Goal: Task Accomplishment & Management: Use online tool/utility

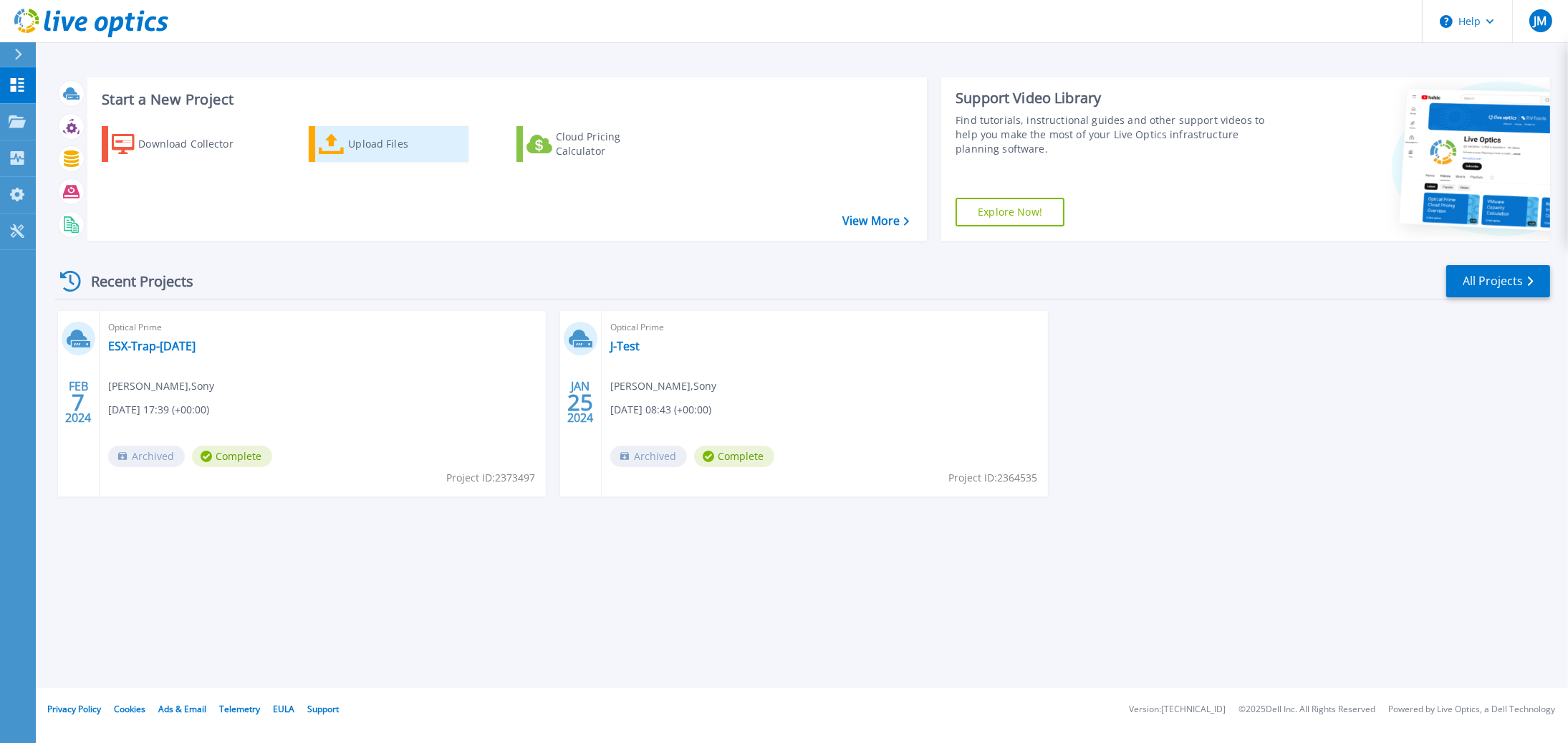
click at [347, 140] on link "Upload Files" at bounding box center [388, 143] width 159 height 36
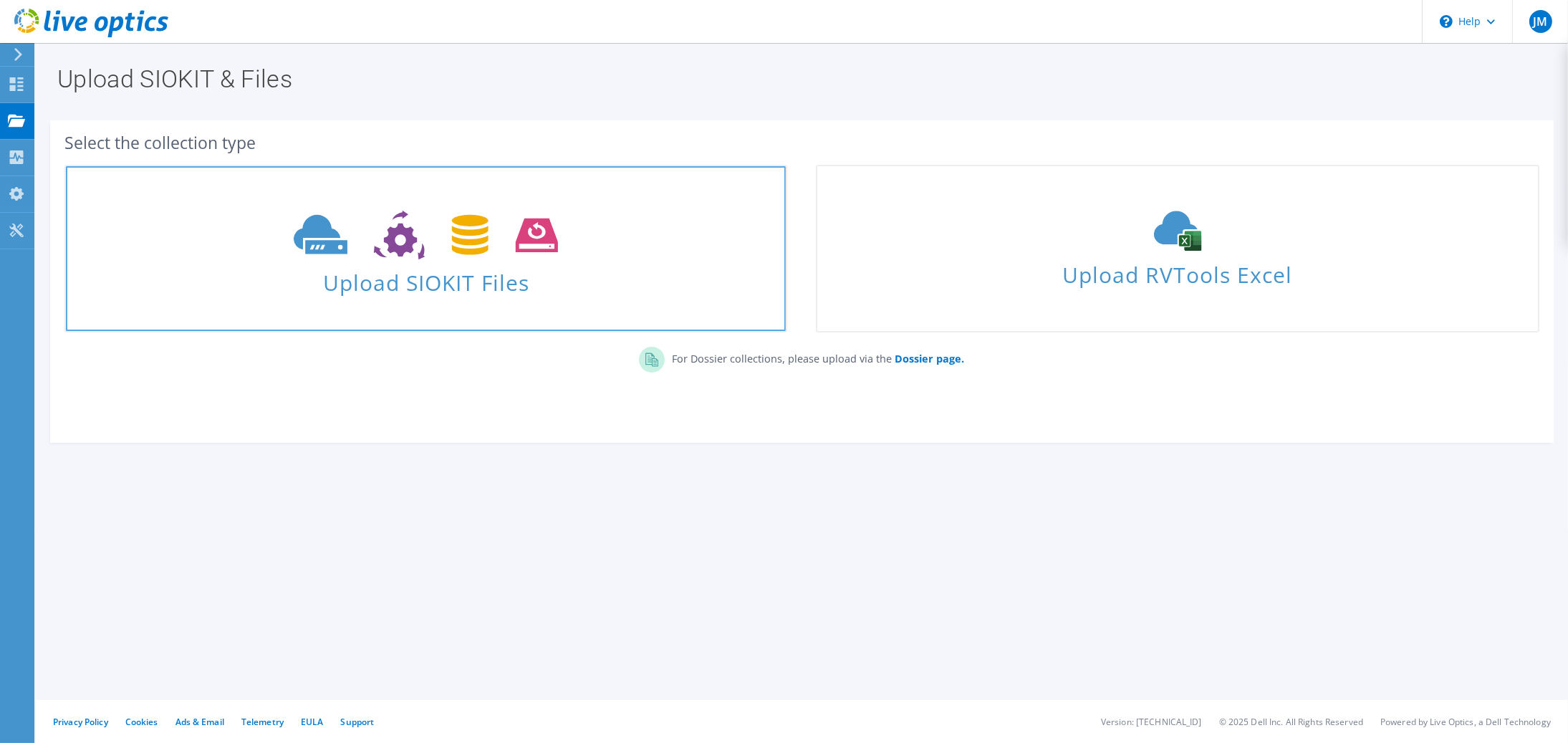
click at [460, 263] on span "Upload SIOKIT Files" at bounding box center [426, 278] width 720 height 31
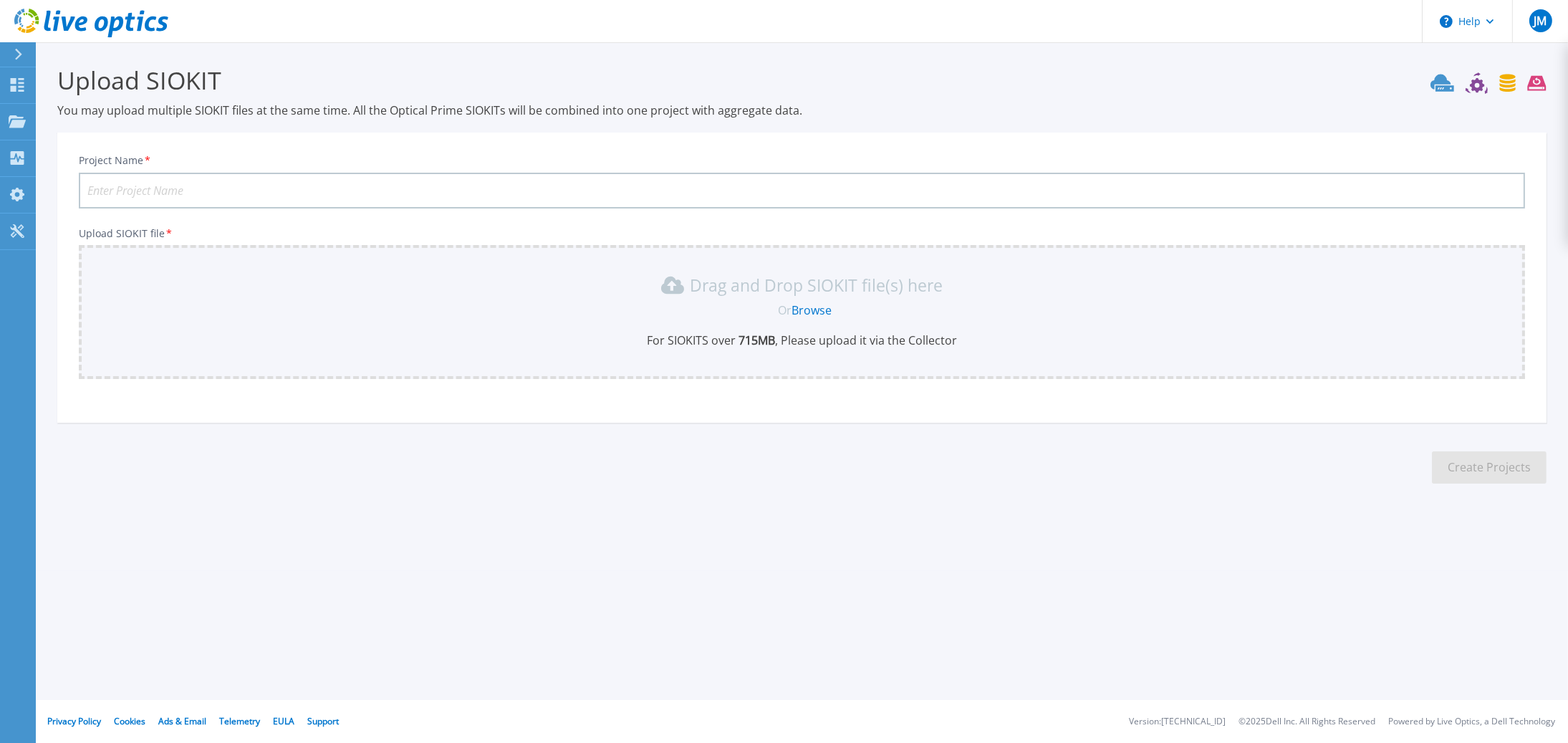
click at [210, 197] on input "Project Name *" at bounding box center [801, 190] width 1446 height 36
type input "VC02-Week-Capture"
click at [250, 531] on div "Upload SIOKIT You may upload multiple SIOKIT files at the same time. All the Op…" at bounding box center [784, 285] width 1568 height 571
click at [745, 291] on p "Drag and Drop SIOKIT file(s) here" at bounding box center [816, 285] width 253 height 15
click at [809, 311] on link "Browse" at bounding box center [811, 310] width 40 height 16
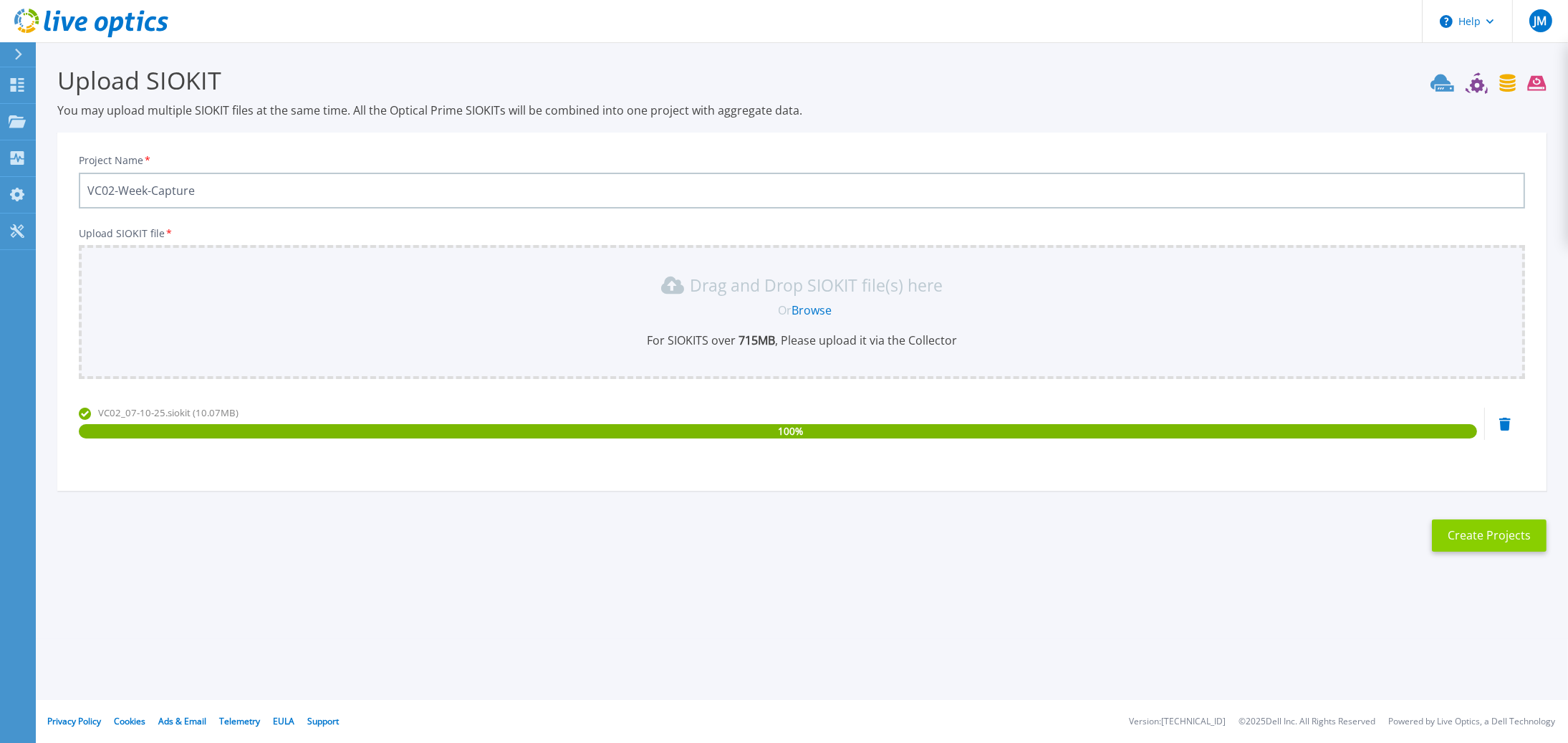
click at [1516, 541] on button "Create Projects" at bounding box center [1489, 535] width 114 height 32
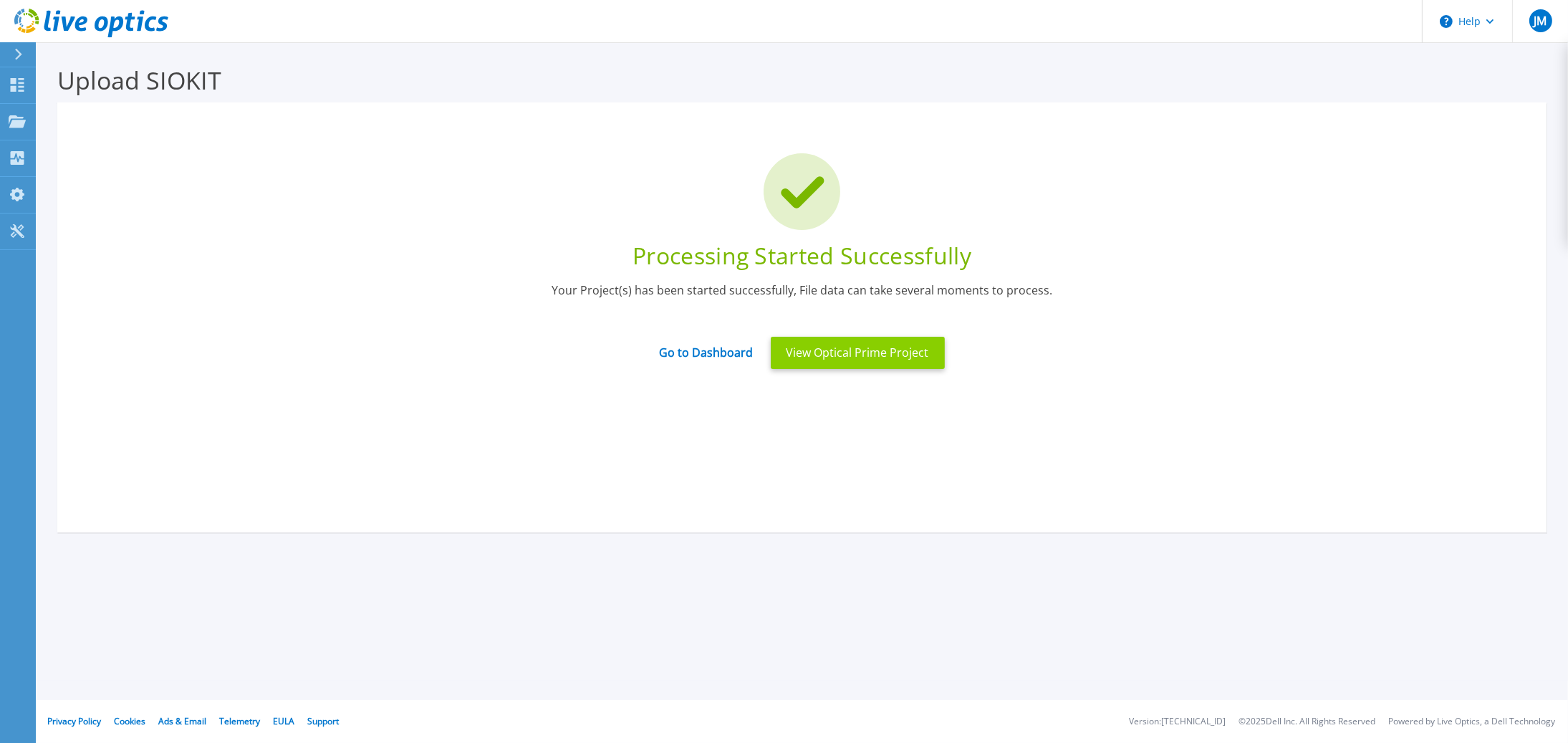
click at [852, 349] on button "View Optical Prime Project" at bounding box center [858, 353] width 174 height 32
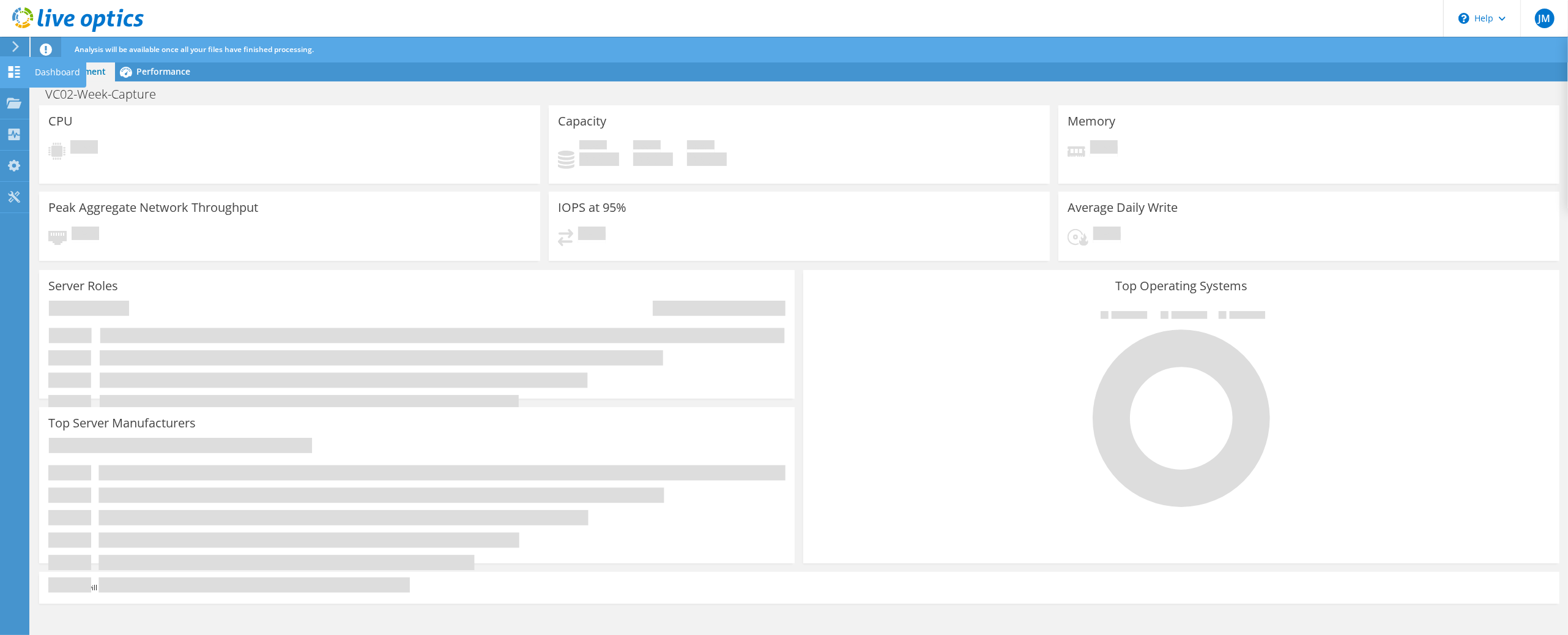
click at [17, 76] on use at bounding box center [14, 72] width 12 height 12
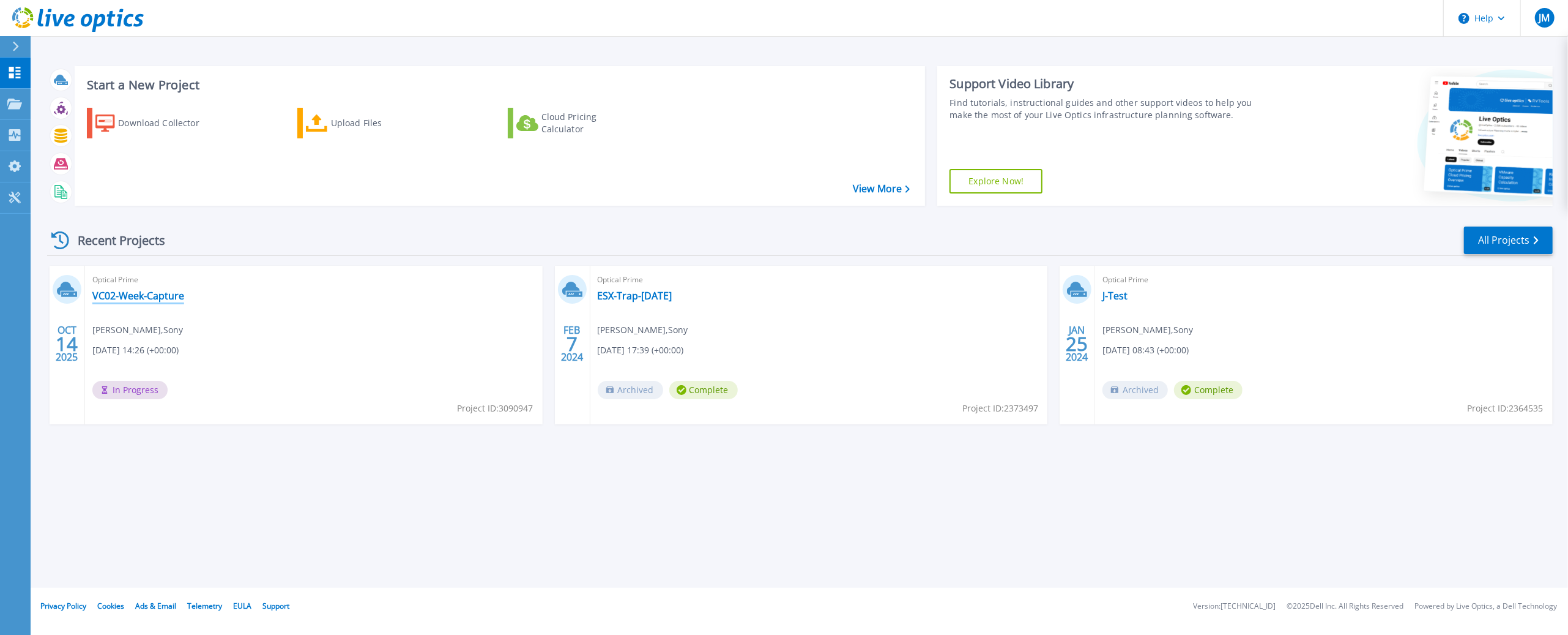
click at [141, 299] on link "VC02-Week-Capture" at bounding box center [139, 295] width 92 height 12
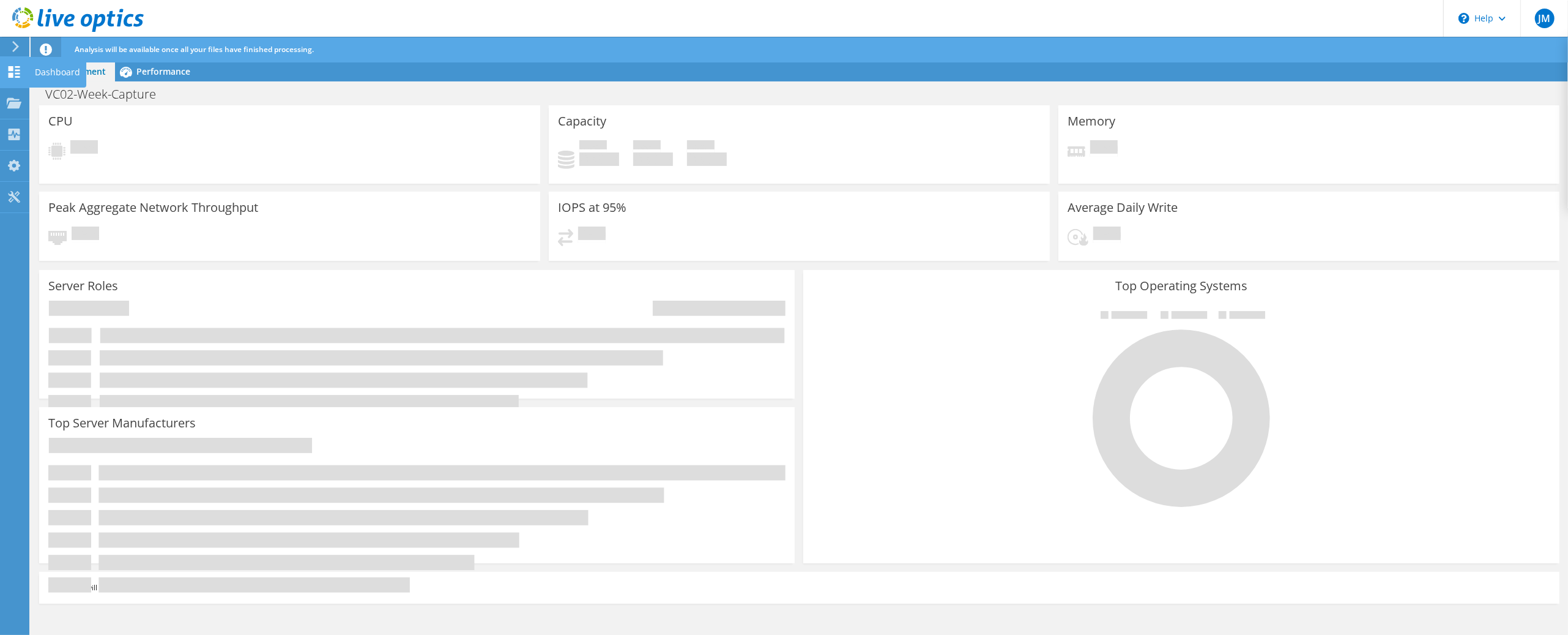
click at [18, 73] on use at bounding box center [14, 72] width 12 height 12
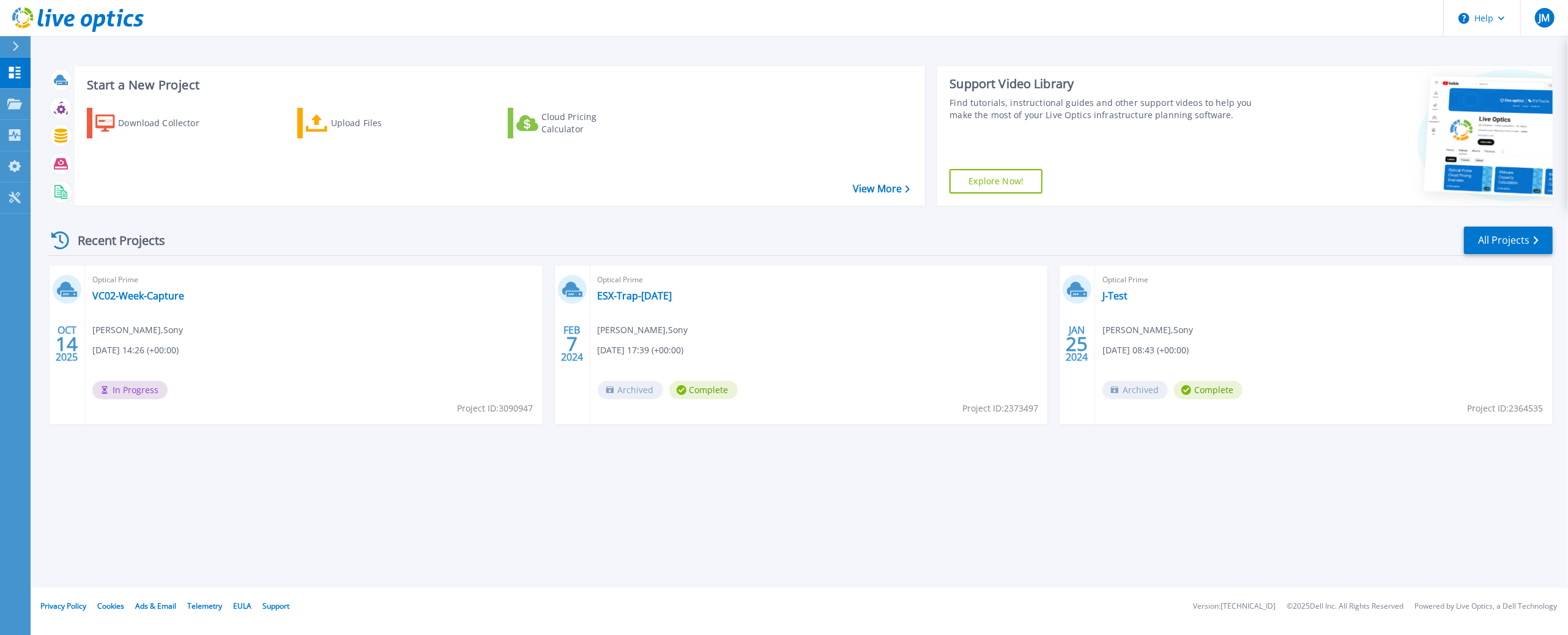
click at [274, 226] on div "Recent Projects All Projects" at bounding box center [800, 240] width 1506 height 30
click at [277, 514] on div "Start a New Project Download Collector Upload Files Cloud Pricing Calculator Vi…" at bounding box center [799, 294] width 1538 height 588
click at [121, 300] on link "VC02-Week-Capture" at bounding box center [139, 295] width 92 height 12
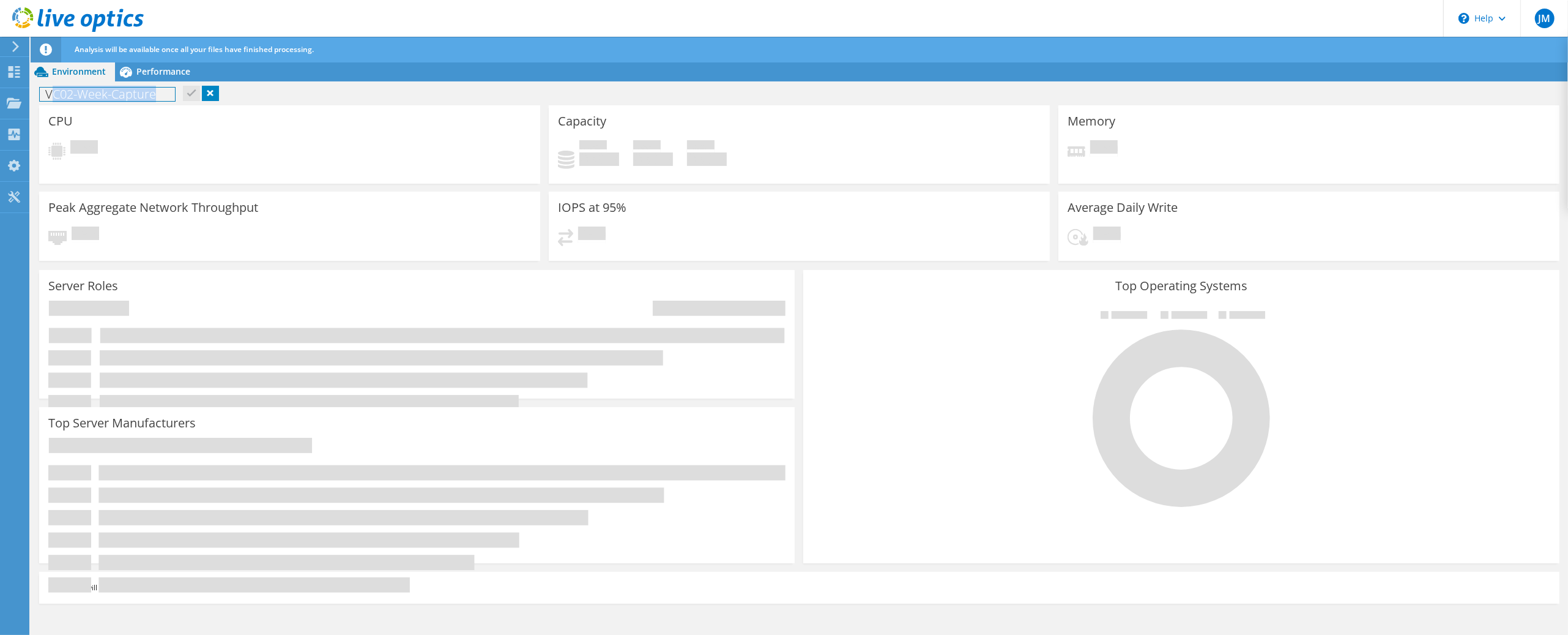
drag, startPoint x: 155, startPoint y: 95, endPoint x: 51, endPoint y: 96, distance: 104.0
click at [51, 96] on h1 "VC02-Week-Capture" at bounding box center [107, 95] width 135 height 14
click at [257, 91] on div "VC02-Week-Capture Print" at bounding box center [799, 94] width 1538 height 22
click at [259, 91] on div "VC02-Week-Capture Print" at bounding box center [799, 94] width 1538 height 22
click at [263, 91] on div "VC02-Week-Capture Print" at bounding box center [799, 94] width 1538 height 22
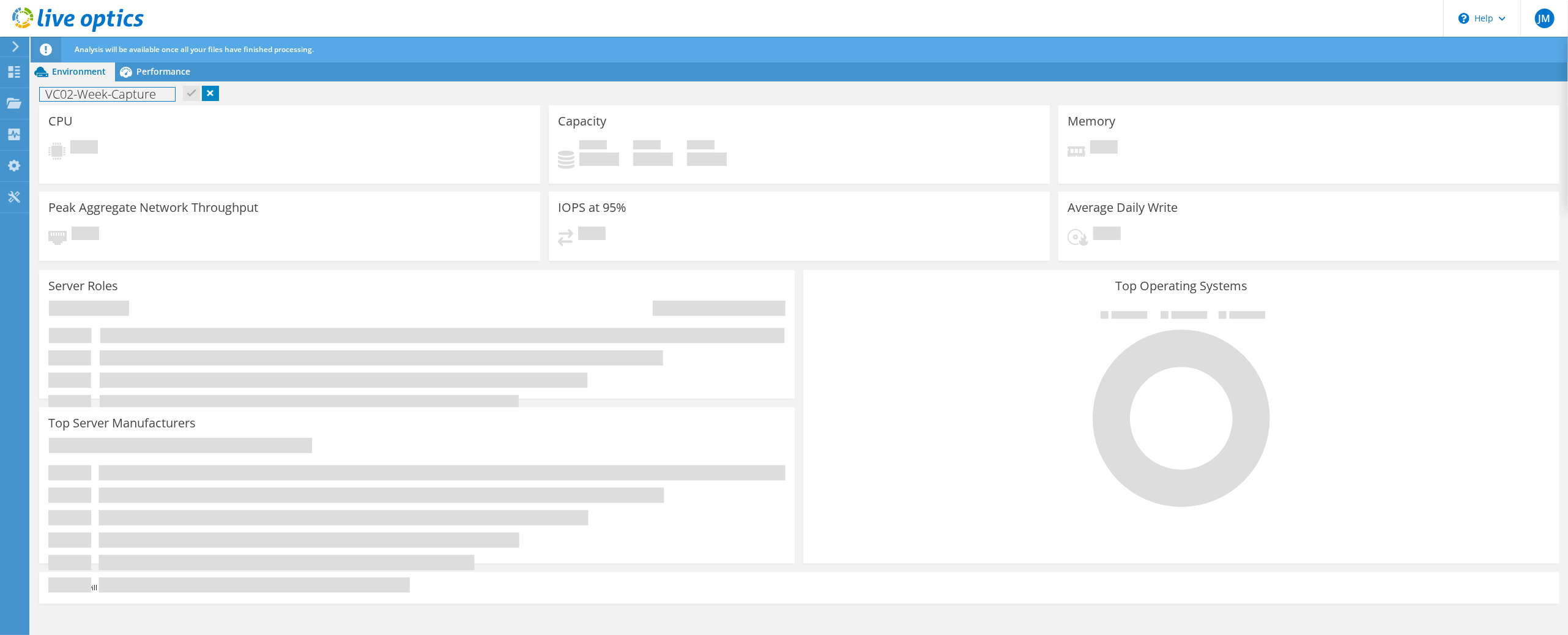
click at [115, 91] on h1 "VC02-Week-Capture" at bounding box center [107, 95] width 135 height 14
click at [900, 398] on div at bounding box center [1181, 408] width 737 height 206
click at [17, 136] on use at bounding box center [14, 134] width 12 height 12
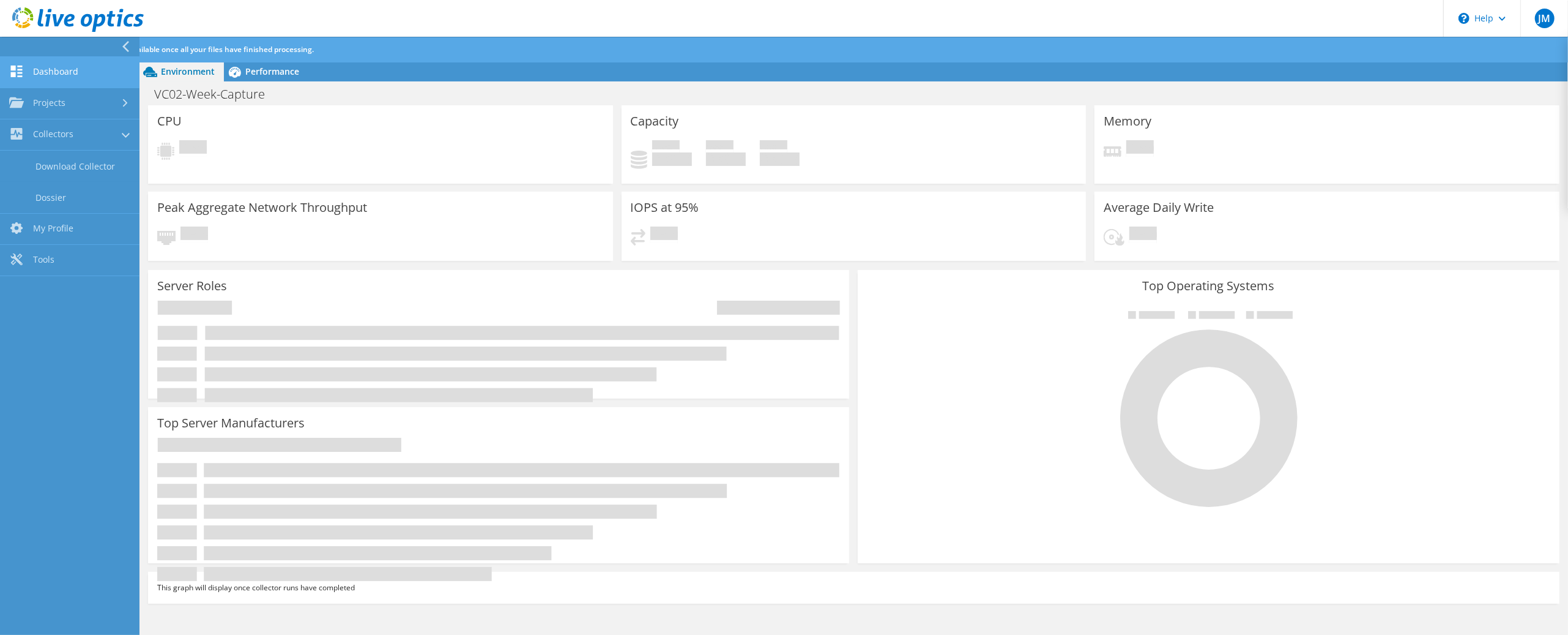
click at [53, 76] on link "Dashboard" at bounding box center [70, 73] width 139 height 31
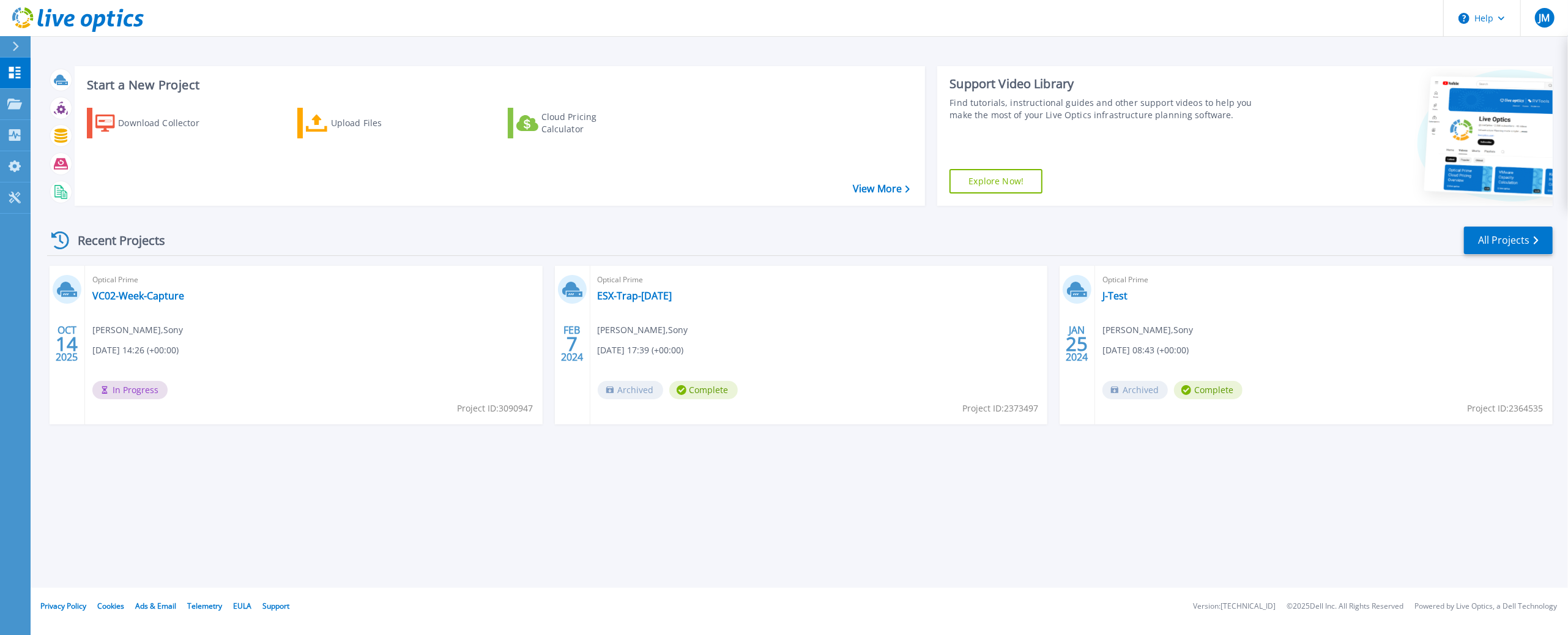
click at [391, 486] on div "Start a New Project Download Collector Upload Files Cloud Pricing Calculator Vi…" at bounding box center [799, 294] width 1538 height 588
click at [364, 122] on div "Upload Files" at bounding box center [379, 123] width 98 height 24
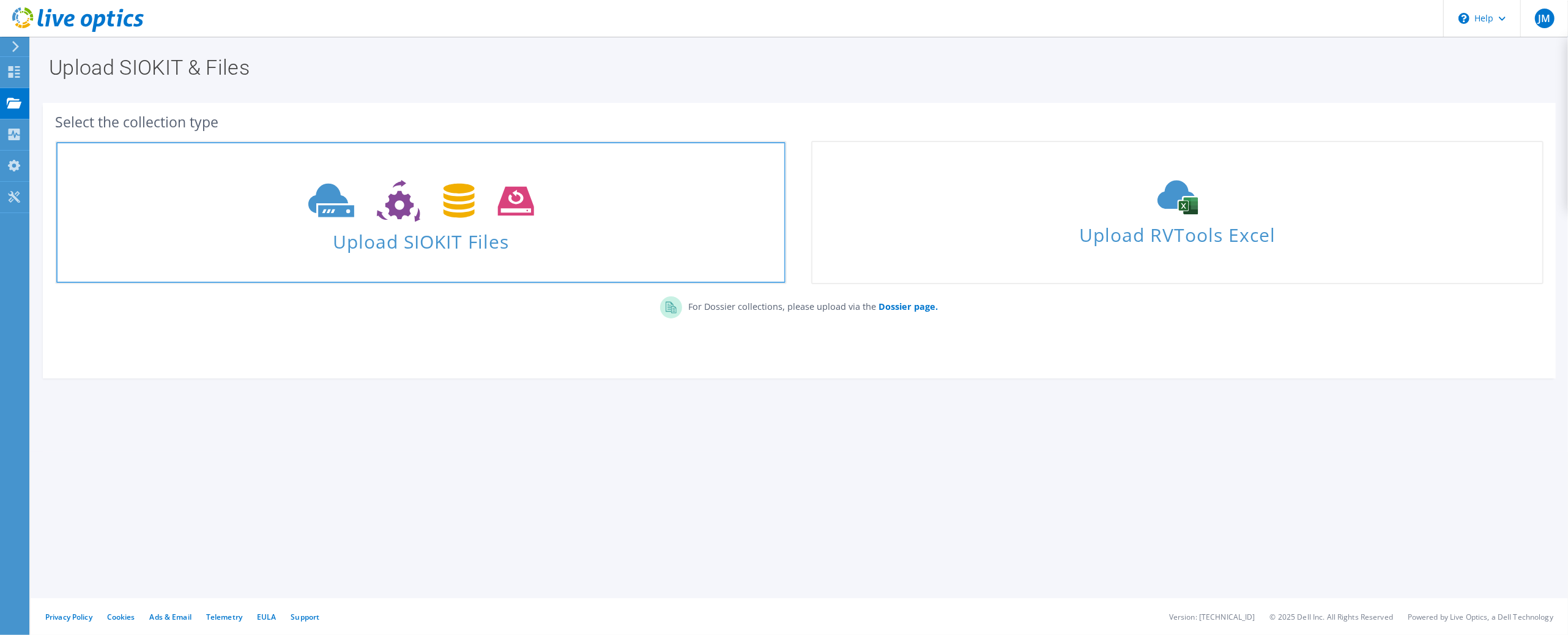
click at [411, 243] on span "Upload SIOKIT Files" at bounding box center [421, 238] width 729 height 26
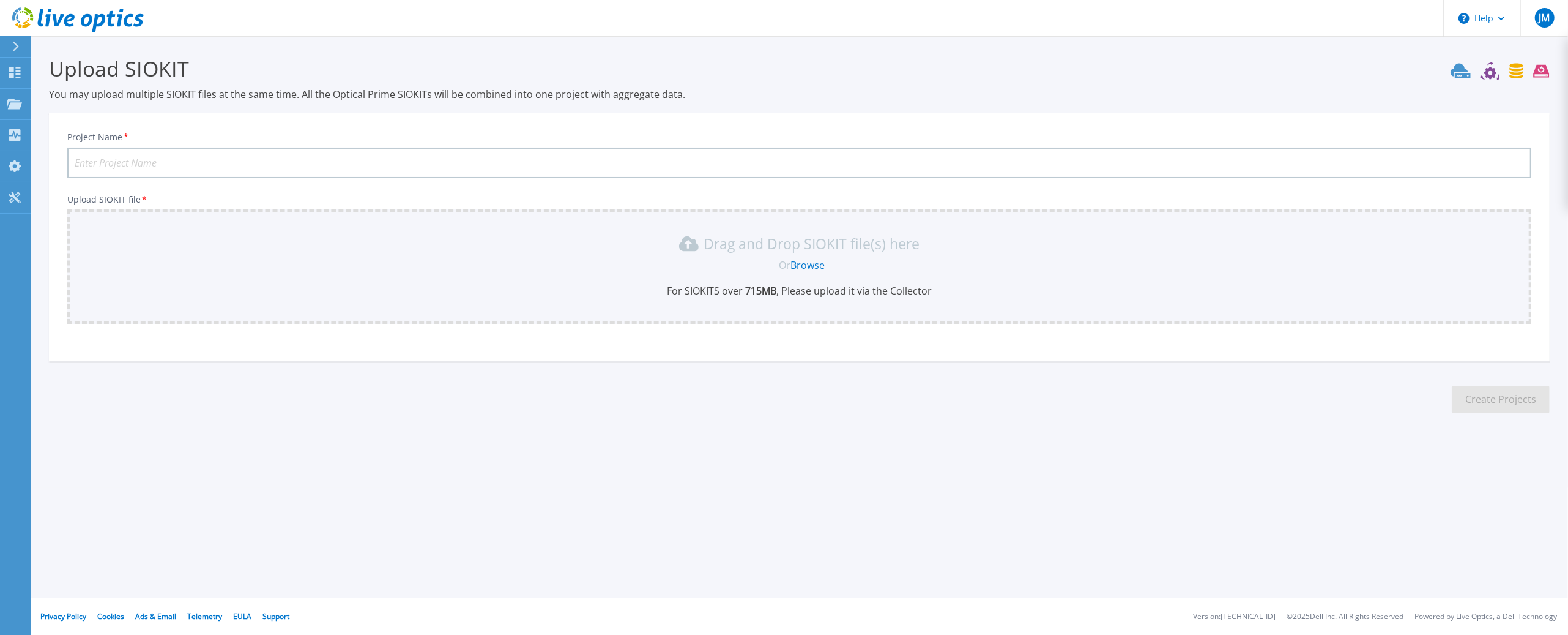
click at [185, 162] on input "Project Name *" at bounding box center [799, 162] width 1464 height 30
type input "ATTVC-Week-Capture"
click at [770, 277] on div "Drag and Drop SIOKIT file(s) here Or Browse For SIOKITS over 715 MB , Please up…" at bounding box center [799, 266] width 1449 height 63
click at [813, 266] on link "Browse" at bounding box center [807, 265] width 34 height 14
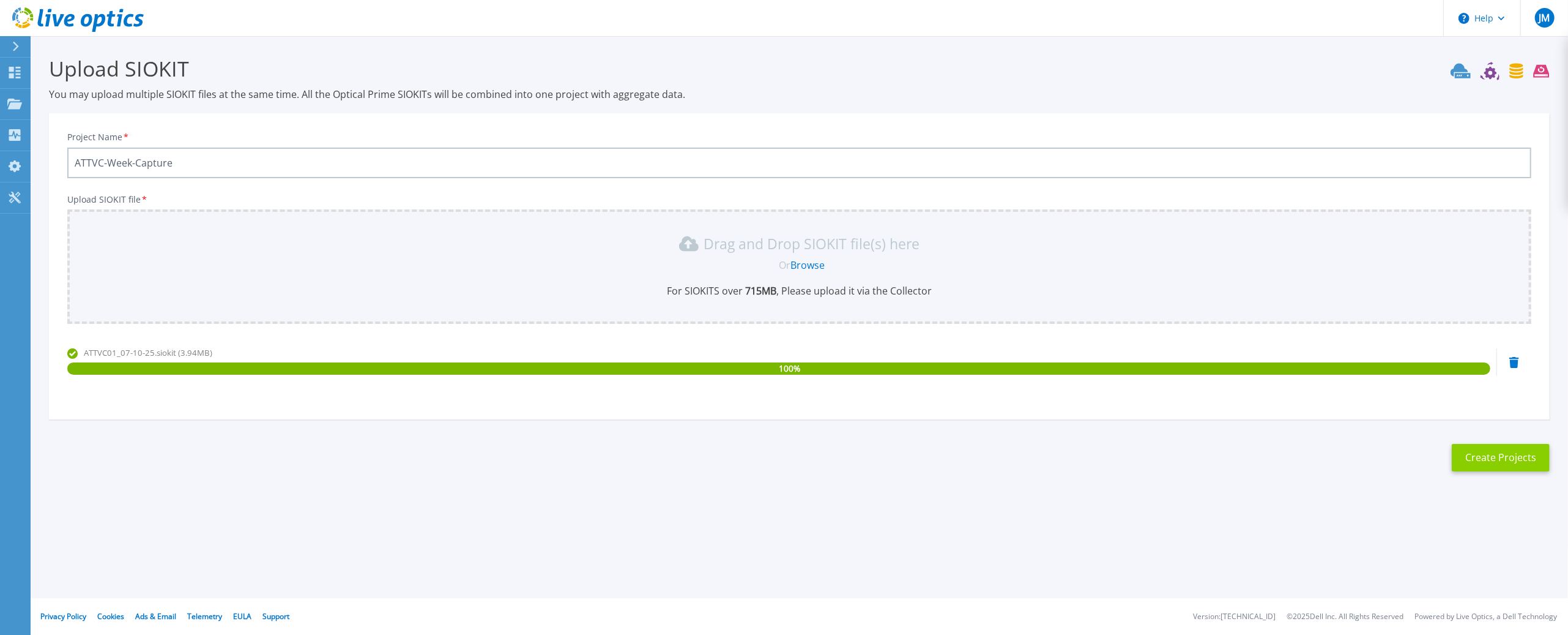
click at [1504, 455] on button "Create Projects" at bounding box center [1500, 457] width 98 height 27
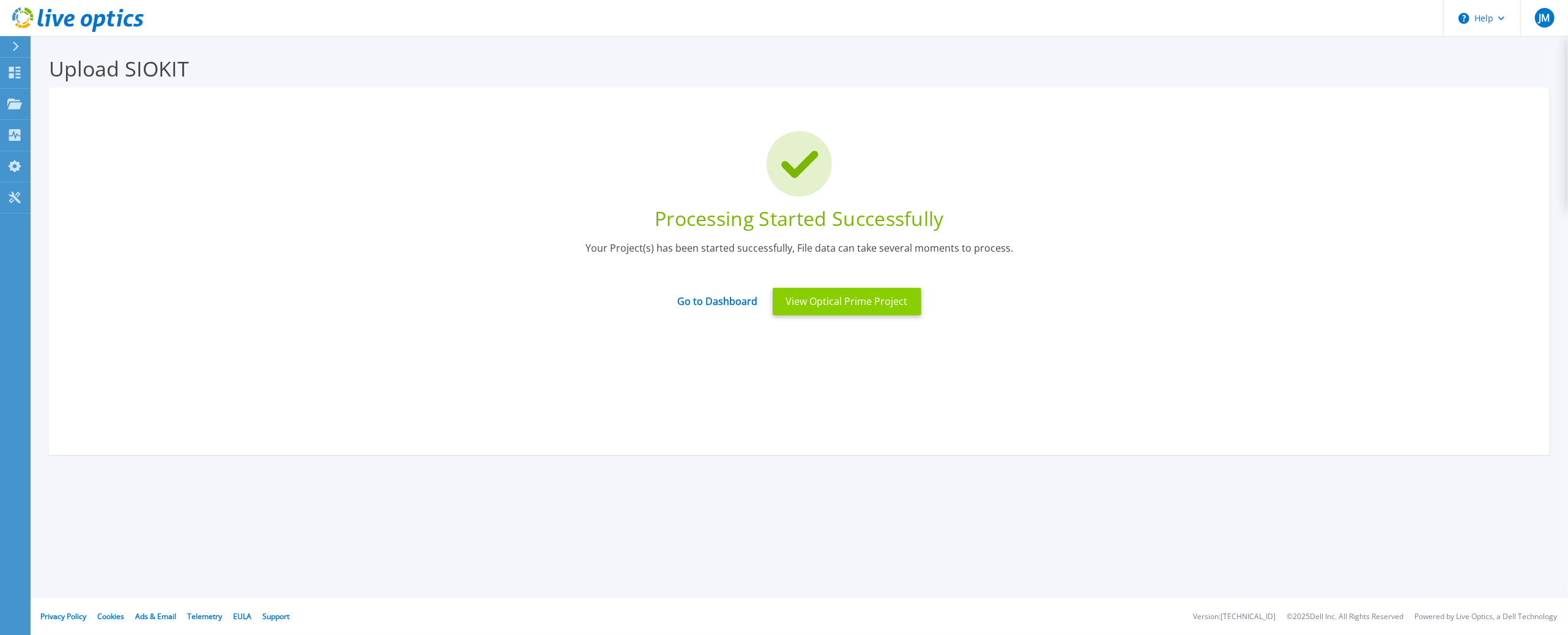
click at [851, 304] on button "View Optical Prime Project" at bounding box center [847, 302] width 149 height 27
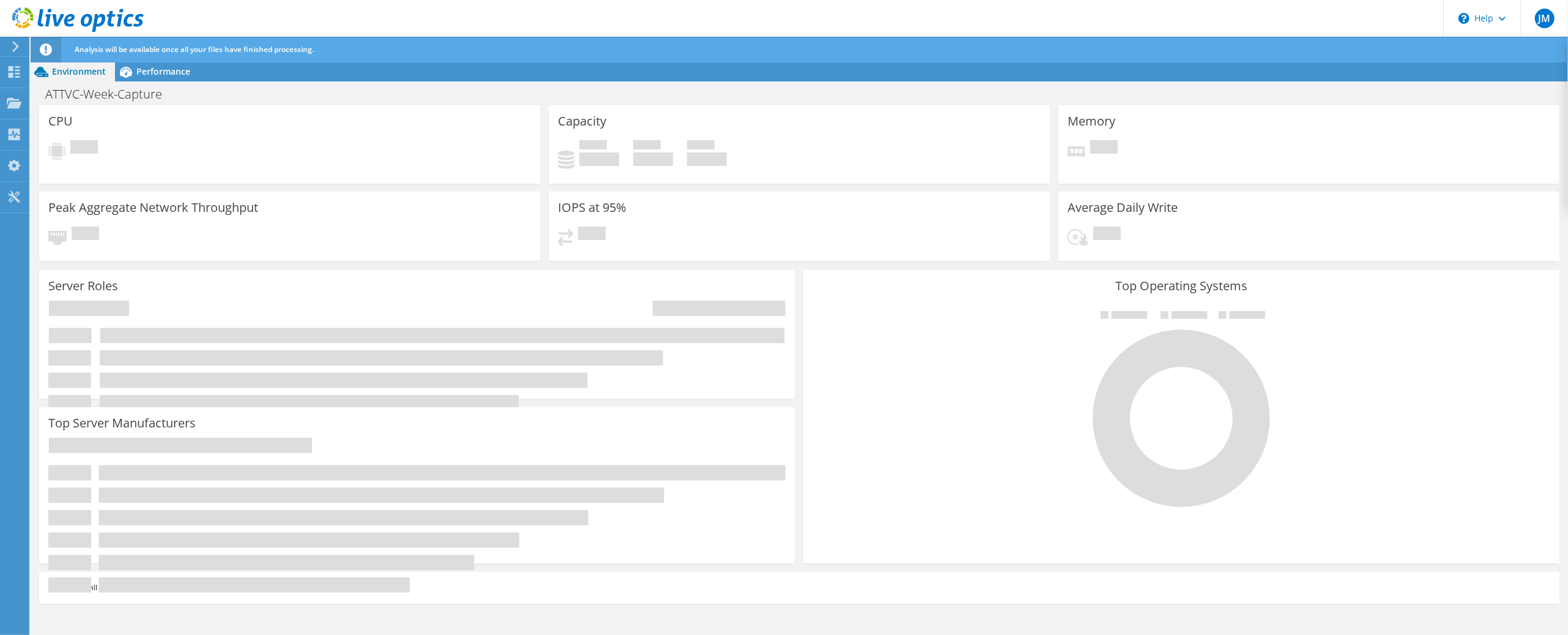
click at [242, 159] on div "Pending" at bounding box center [290, 151] width 482 height 22
click at [251, 93] on div "ATTVC-Week-Capture Print" at bounding box center [799, 94] width 1538 height 22
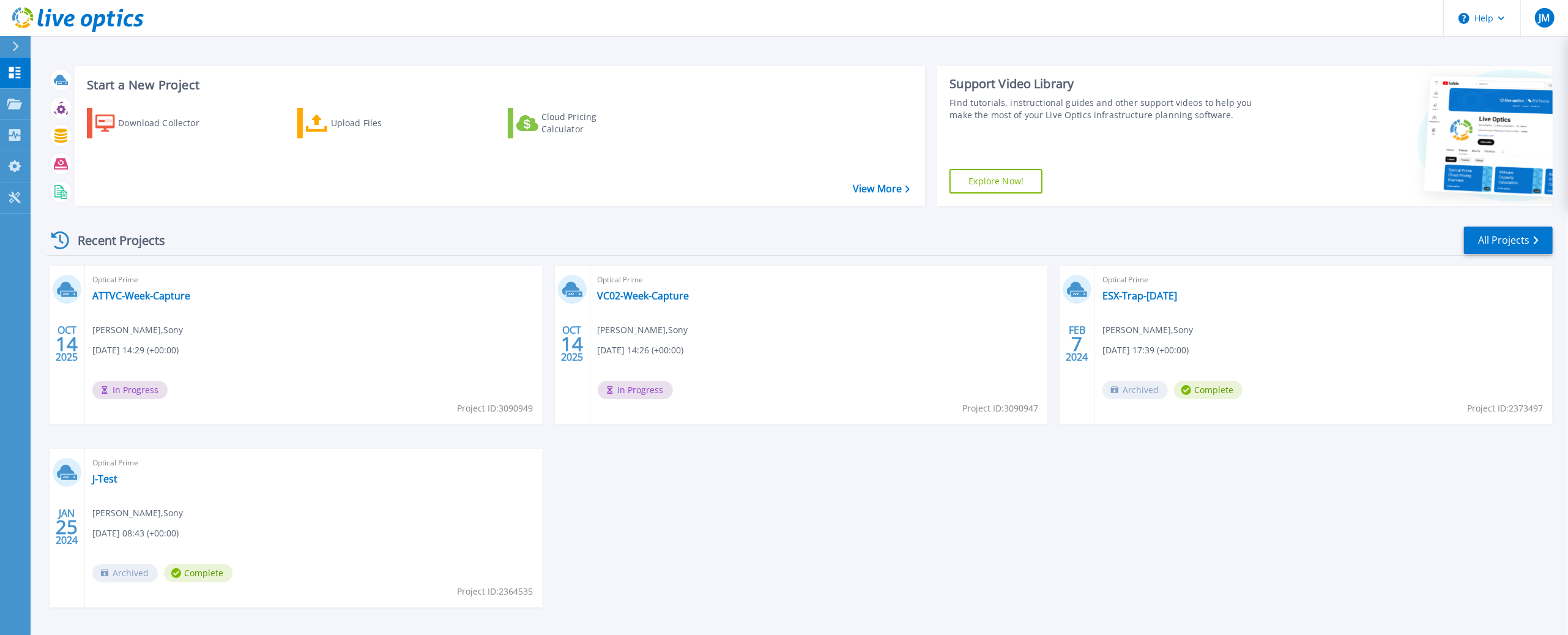
click at [116, 575] on span "Archived" at bounding box center [125, 573] width 65 height 19
click at [558, 476] on div "OCT 14 2025 Optical Prime ATTVC-Week-Capture Jonny McHale , Sony 10/14/2025, 14…" at bounding box center [795, 448] width 1516 height 366
click at [126, 570] on span "Archived" at bounding box center [125, 573] width 65 height 19
click at [609, 495] on div "OCT 14 2025 Optical Prime ATTVC-Week-Capture Jonny McHale , Sony 10/14/2025, 14…" at bounding box center [795, 448] width 1516 height 366
click at [1095, 537] on div "OCT 14 2025 Optical Prime ATTVC-Week-Capture Jonny McHale , Sony 10/14/2025, 14…" at bounding box center [795, 448] width 1516 height 366
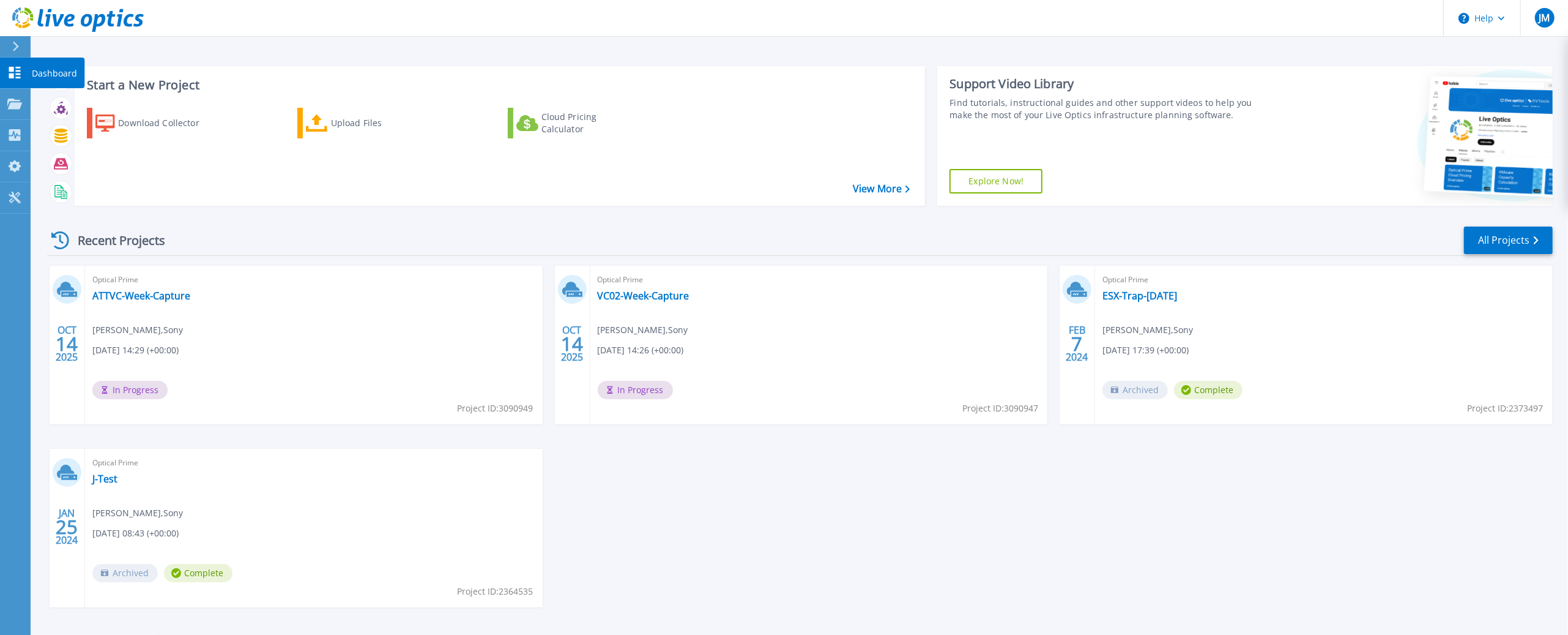
click at [16, 69] on icon at bounding box center [15, 72] width 15 height 12
click at [14, 65] on link "Dashboard Dashboard" at bounding box center [15, 73] width 30 height 31
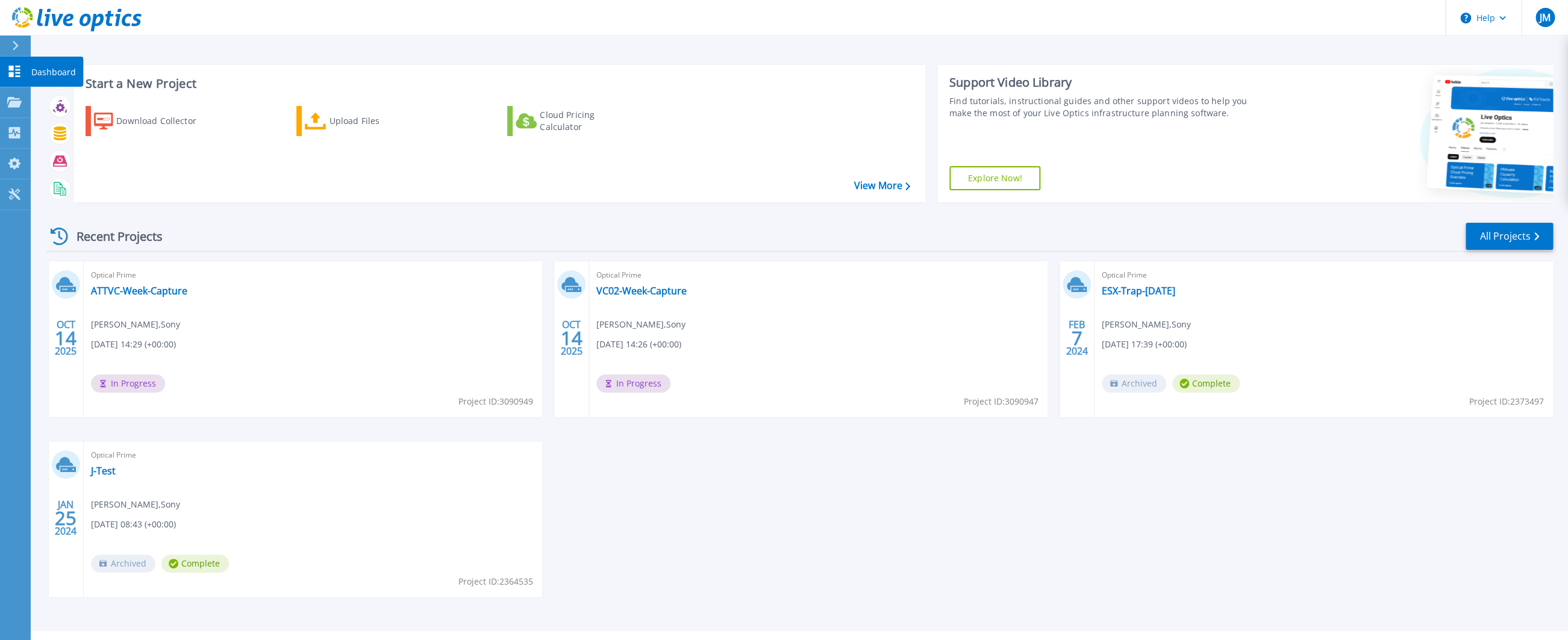
click at [17, 74] on icon at bounding box center [15, 71] width 12 height 12
click at [21, 71] on icon at bounding box center [15, 71] width 15 height 12
click at [1501, 19] on icon at bounding box center [1502, 18] width 7 height 4
click at [935, 516] on div "OCT 14 2025 Optical Prime ATTVC-Week-Capture Jonny McHale , Sony 10/14/2025, 14…" at bounding box center [794, 441] width 1516 height 360
click at [840, 541] on div "OCT 14 2025 Optical Prime ATTVC-Week-Capture Jonny McHale , Sony 10/14/2025, 14…" at bounding box center [794, 441] width 1516 height 360
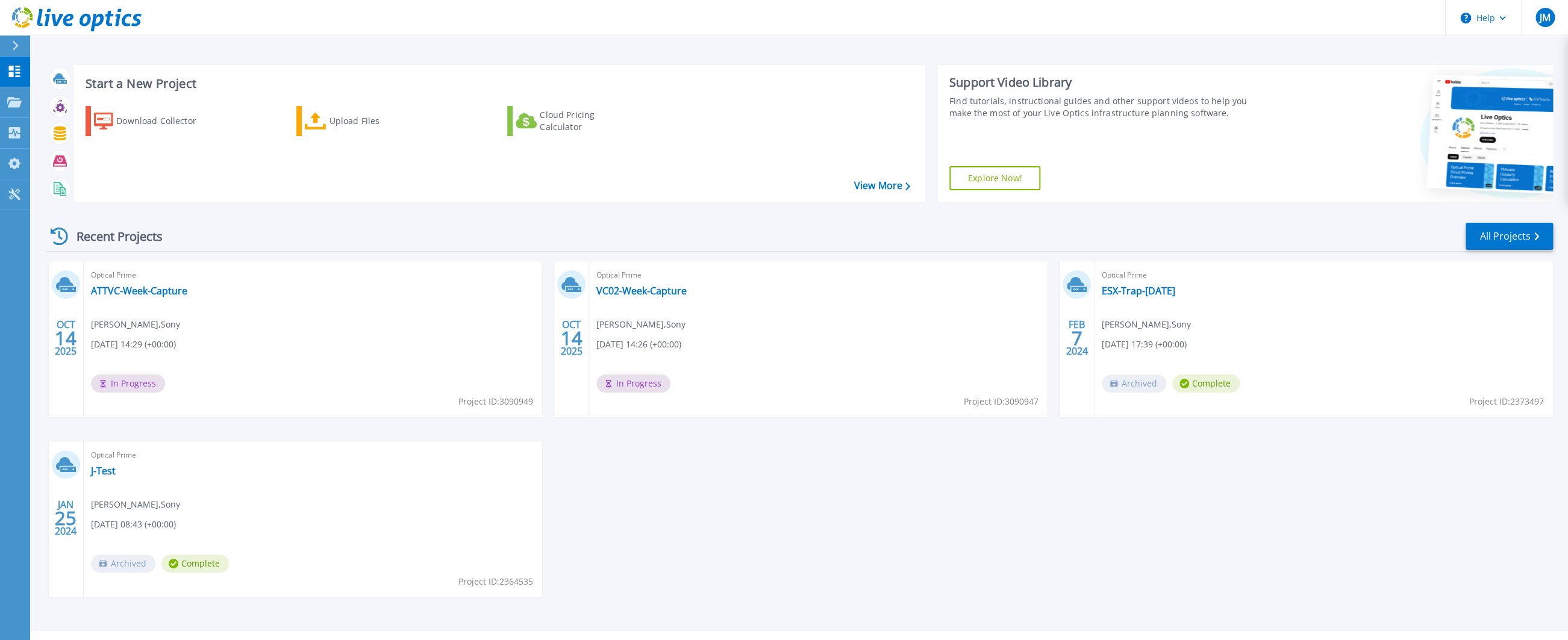
click at [474, 215] on div "Recent Projects All Projects OCT 14 2025 Optical Prime ATTVC-Week-Capture Jonny…" at bounding box center [799, 421] width 1506 height 419
click at [50, 70] on p "Dashboard" at bounding box center [53, 72] width 45 height 31
click at [62, 74] on p "Dashboard" at bounding box center [53, 72] width 45 height 31
click at [633, 291] on link "VC02-Week-Capture" at bounding box center [641, 291] width 91 height 12
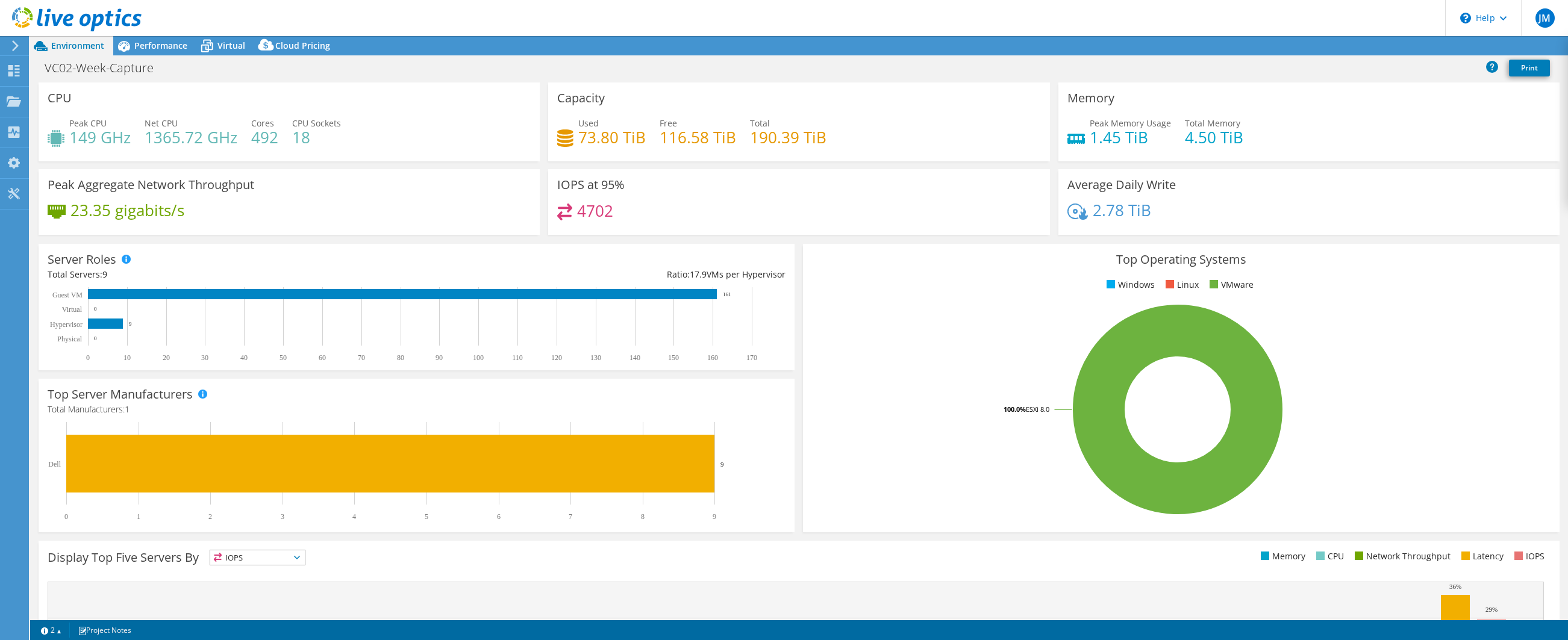
select select "USD"
click at [180, 49] on span "Performance" at bounding box center [160, 45] width 53 height 12
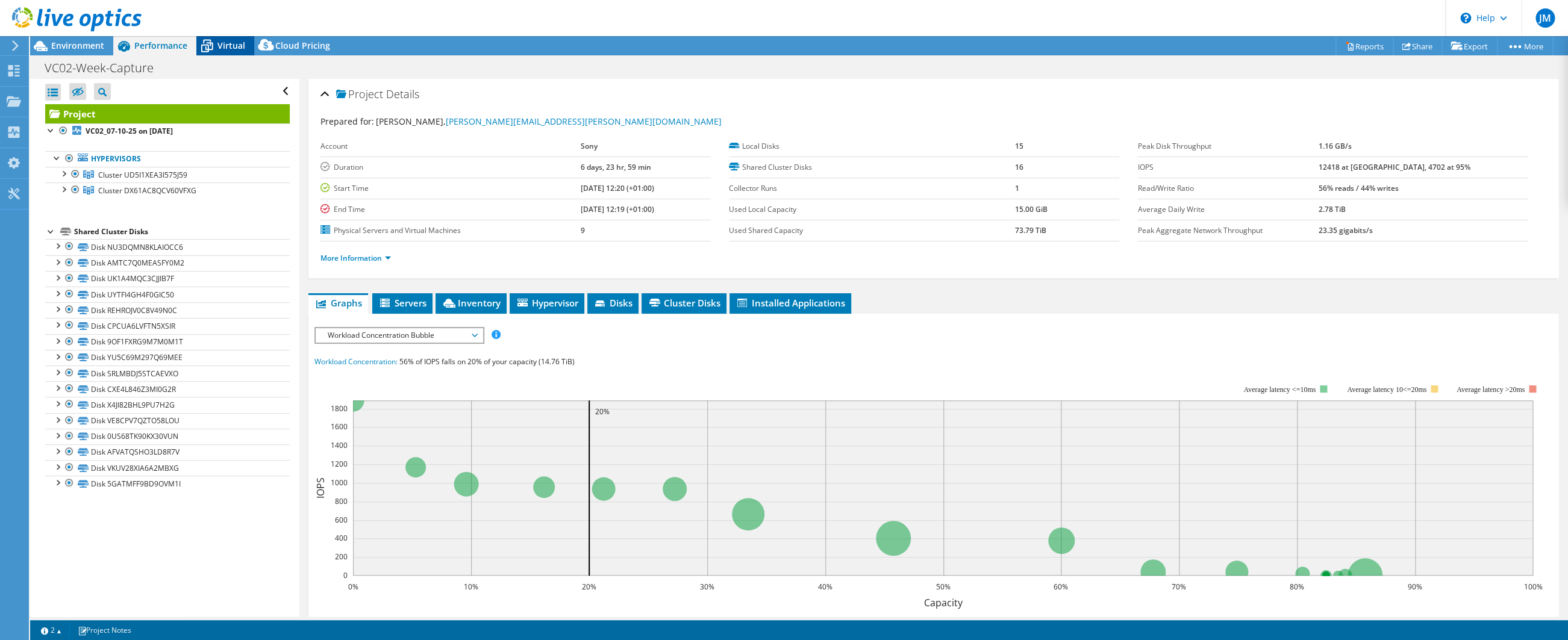
click at [237, 45] on span "Virtual" at bounding box center [231, 45] width 28 height 12
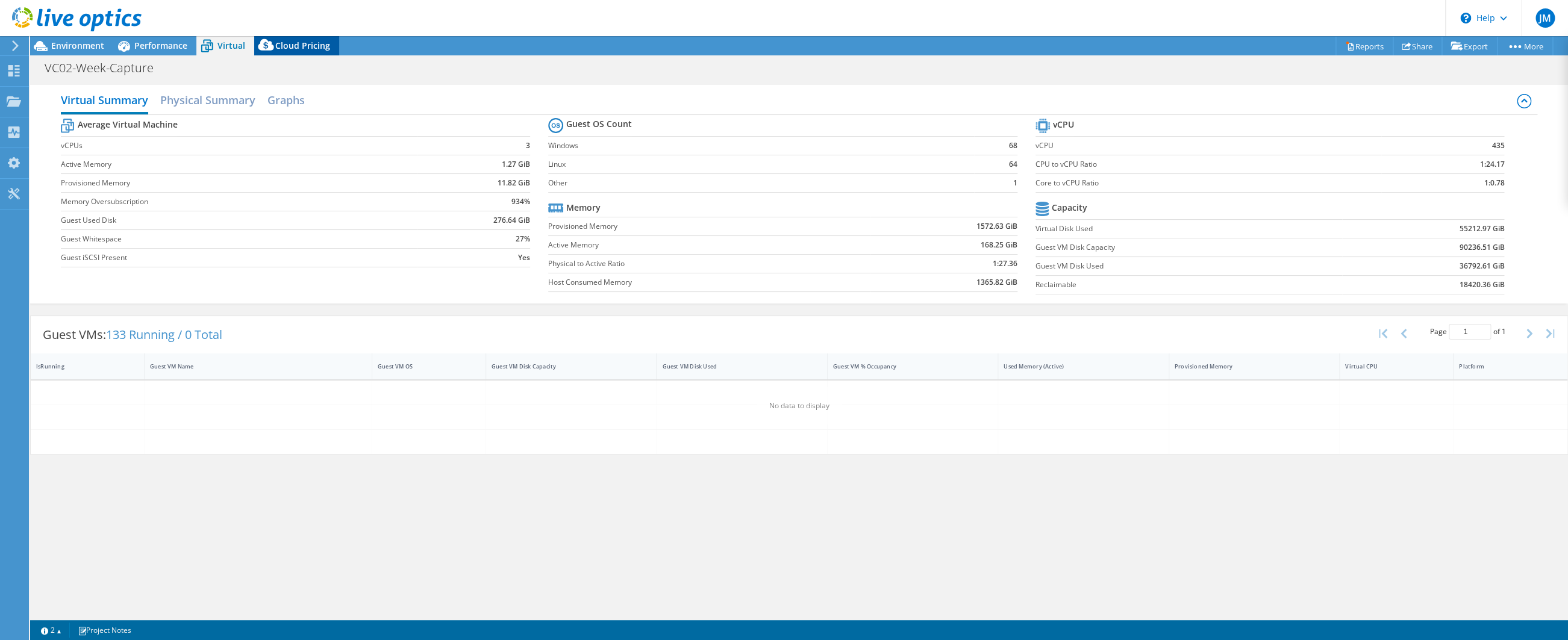
click at [297, 48] on span "Cloud Pricing" at bounding box center [303, 45] width 55 height 12
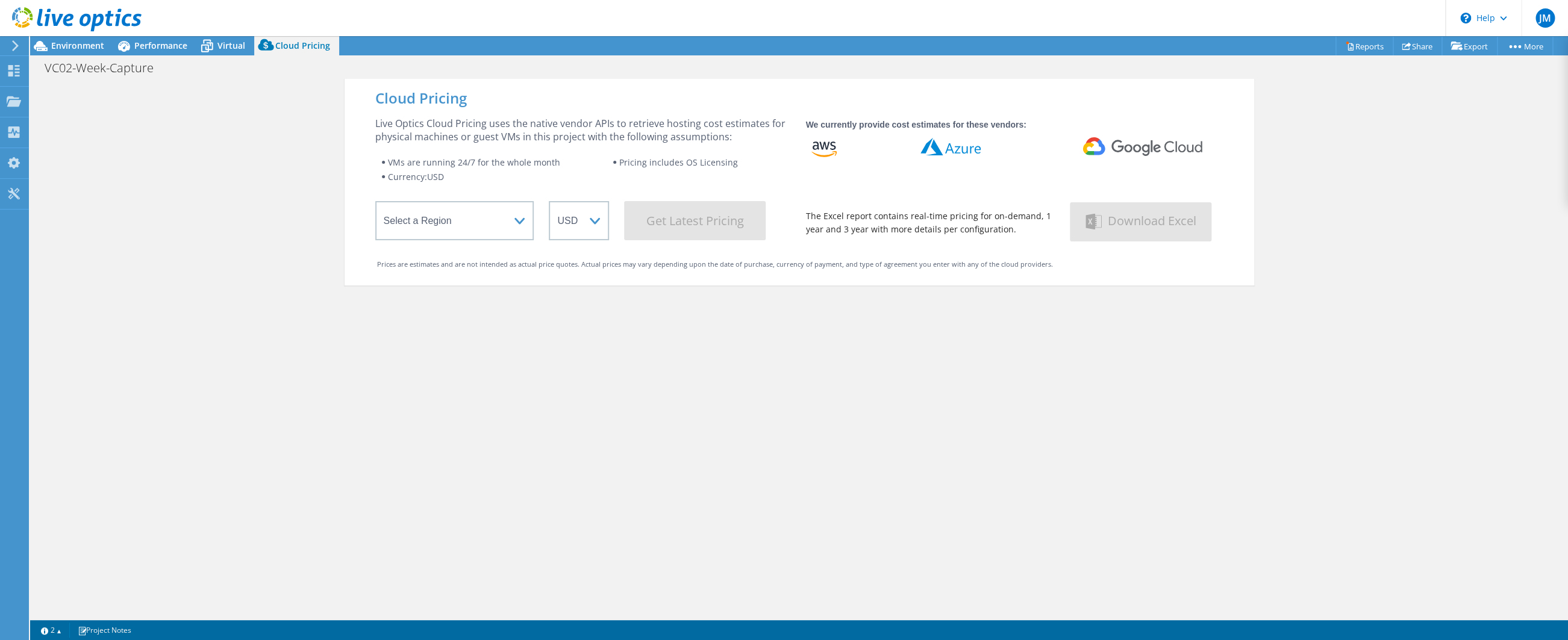
click at [520, 351] on div "Cloud Pricing Live Optics Cloud Pricing uses the native vendor APIs to retrieve…" at bounding box center [799, 399] width 909 height 640
click at [375, 201] on select "Select a Region [GEOGRAPHIC_DATA] ([GEOGRAPHIC_DATA]) [GEOGRAPHIC_DATA] ([GEOGR…" at bounding box center [455, 221] width 159 height 39
select select "EULondon"
click option "Europe ([GEOGRAPHIC_DATA])" at bounding box center [0, 0] width 0 height 0
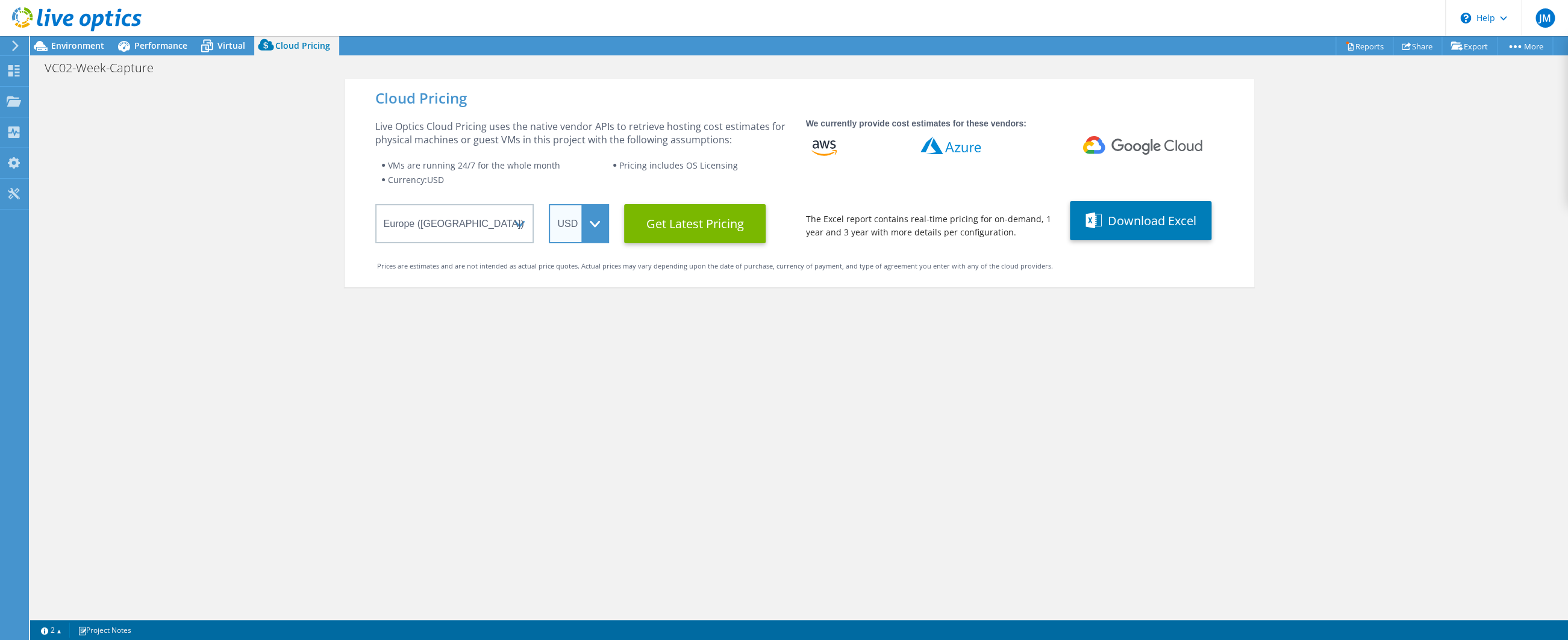
click at [549, 204] on select "ARS AUD BRL CAD CHF CLP CNY DKK EUR GBP HKD HUF INR JPY MXN MYR NOK NZD PEN SEK…" at bounding box center [579, 224] width 60 height 39
click at [594, 219] on select "ARS AUD BRL CAD CHF CLP CNY DKK EUR GBP HKD HUF INR JPY MXN MYR NOK NZD PEN SEK…" at bounding box center [579, 224] width 60 height 39
click at [549, 204] on select "ARS AUD BRL CAD CHF CLP CNY DKK EUR GBP HKD HUF INR JPY MXN MYR NOK NZD PEN SEK…" at bounding box center [579, 224] width 60 height 39
click option "GBP" at bounding box center [0, 0] width 0 height 0
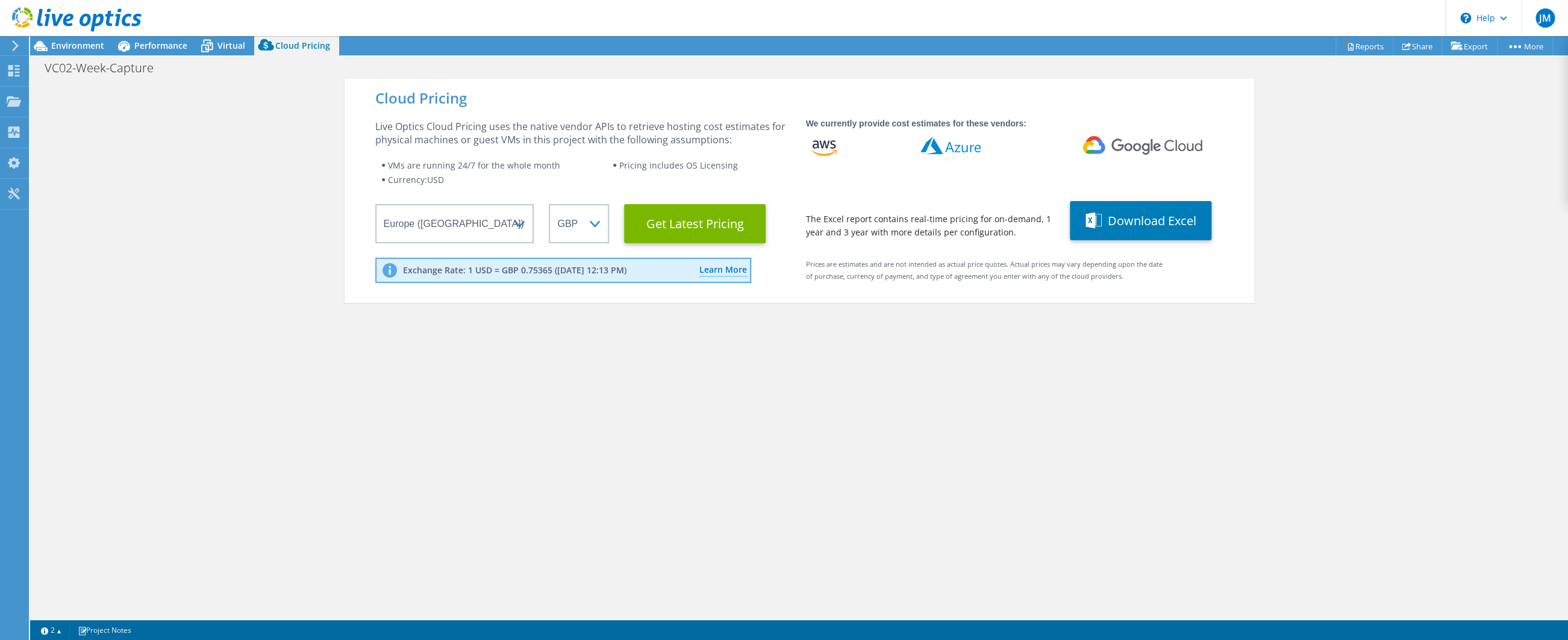
click at [746, 376] on div "Cloud Pricing Live Optics Cloud Pricing uses the native vendor APIs to retrieve…" at bounding box center [799, 399] width 909 height 640
click at [701, 220] on Latest "Get Latest Pricing" at bounding box center [695, 224] width 141 height 39
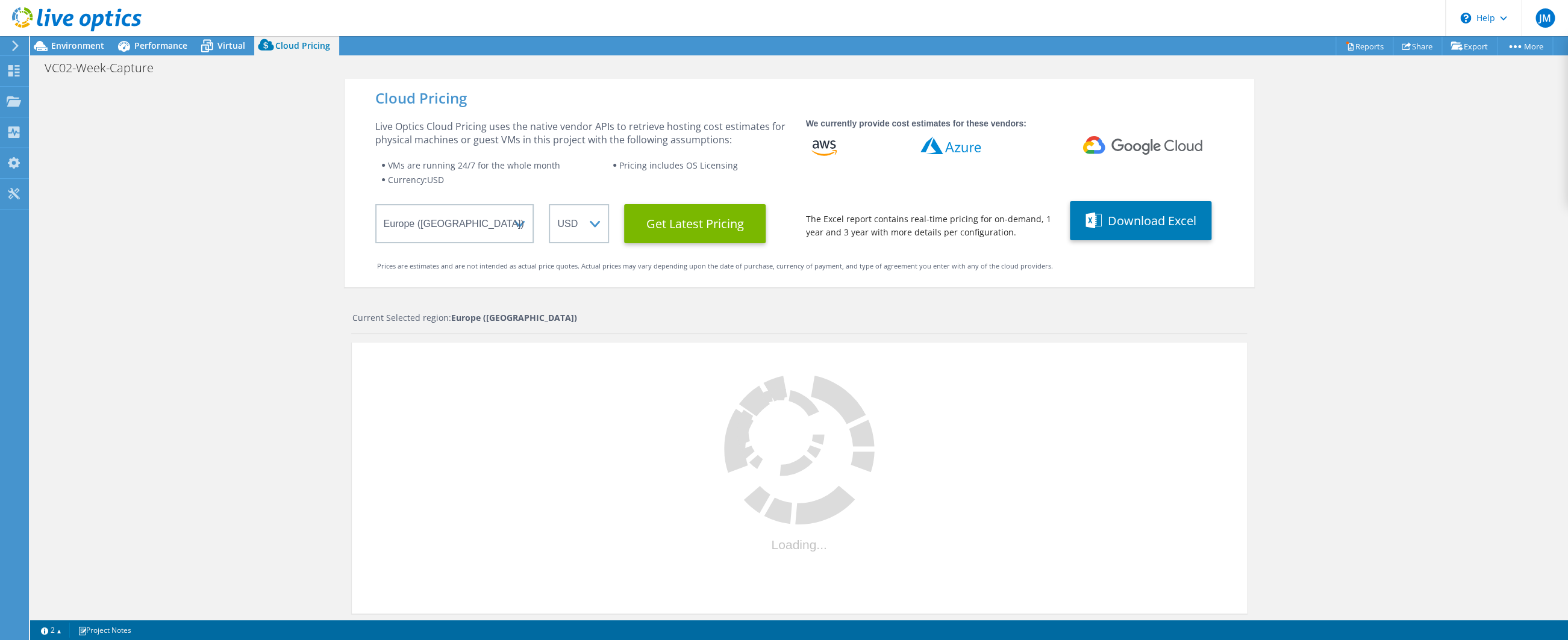
select select "GBP"
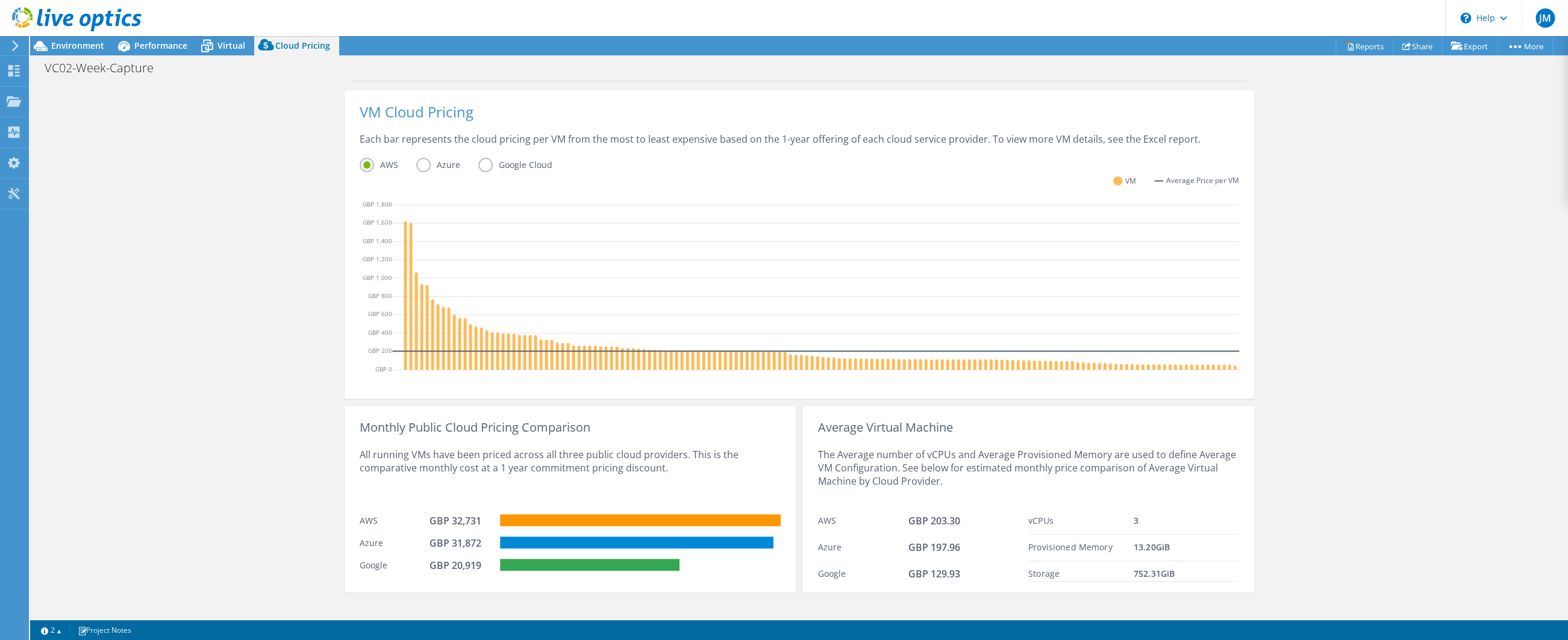
scroll to position [281, 0]
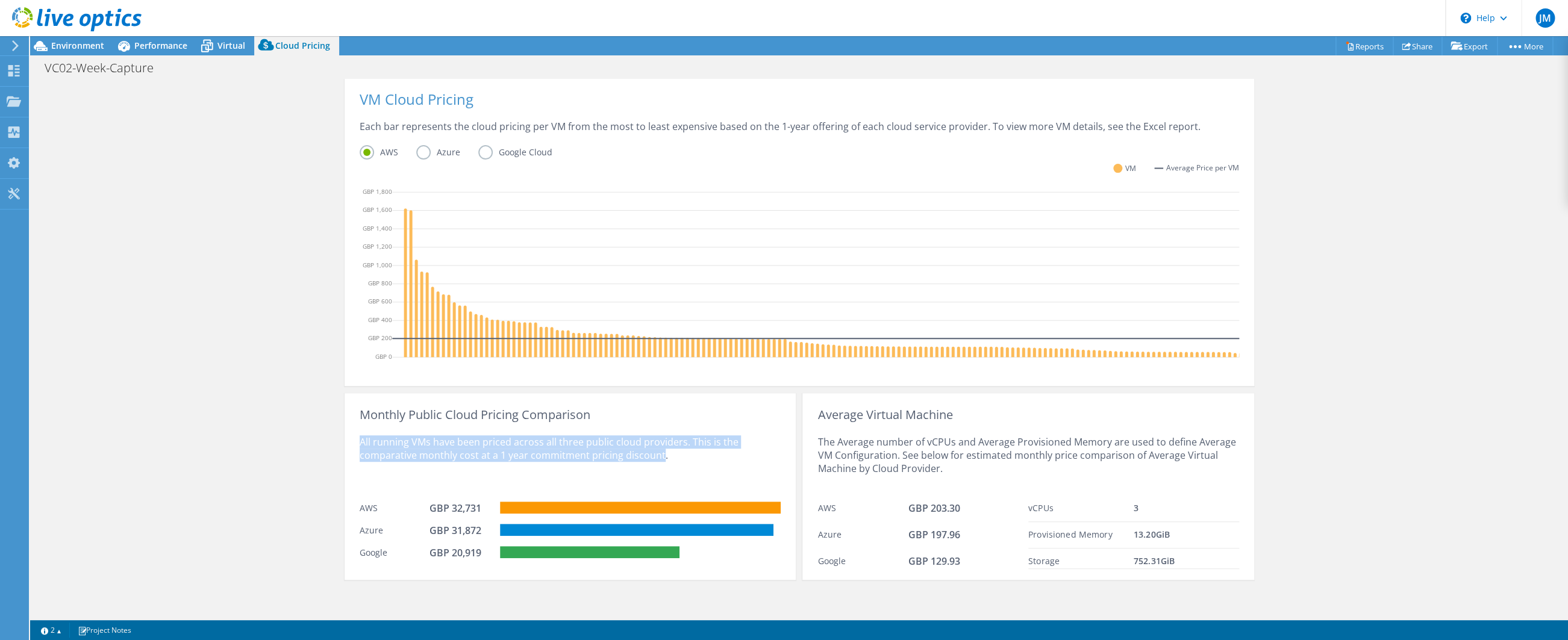
drag, startPoint x: 659, startPoint y: 452, endPoint x: 360, endPoint y: 441, distance: 299.2
click at [360, 441] on div "All running VMs have been priced across all three public cloud providers. This …" at bounding box center [570, 458] width 421 height 74
click at [360, 441] on div "All running VMs have been priced across all three public cloud providers. This …" at bounding box center [570, 458] width 421 height 74
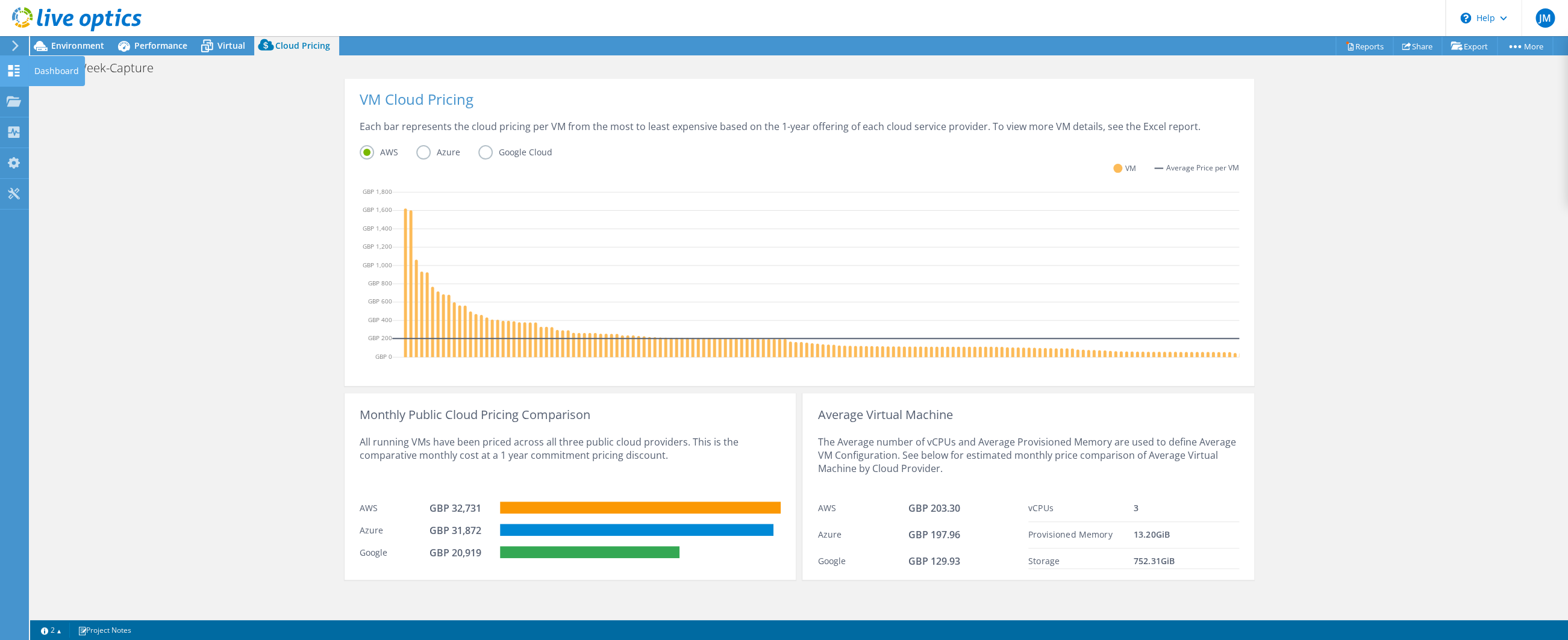
click at [13, 76] on div at bounding box center [14, 72] width 15 height 13
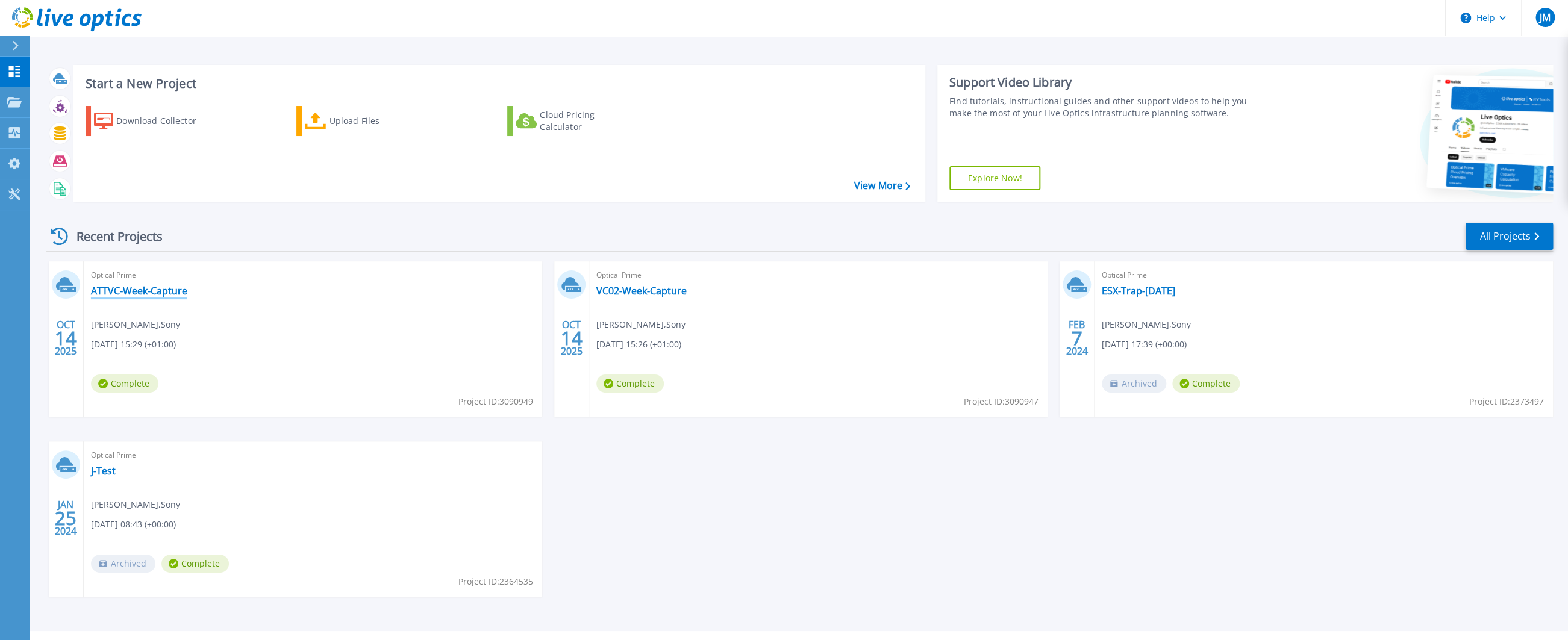
click at [162, 292] on link "ATTVC-Week-Capture" at bounding box center [139, 291] width 96 height 12
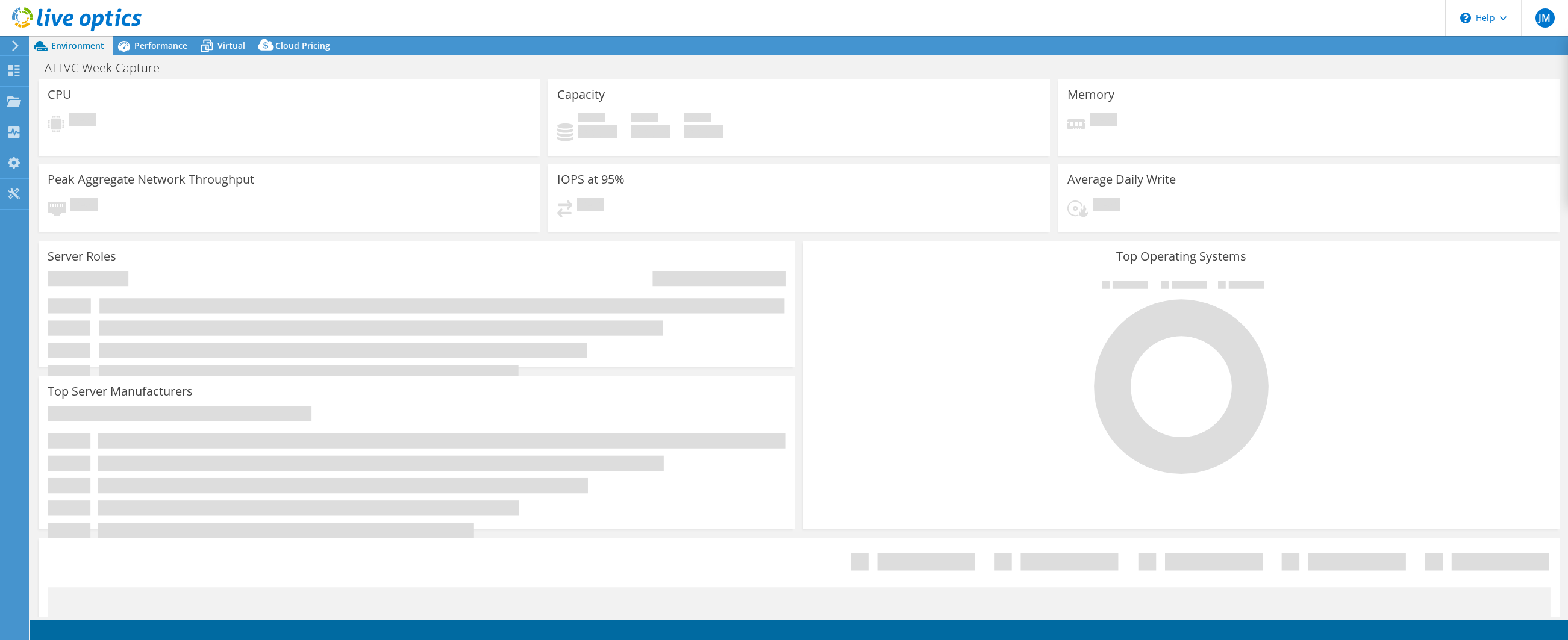
select select "USD"
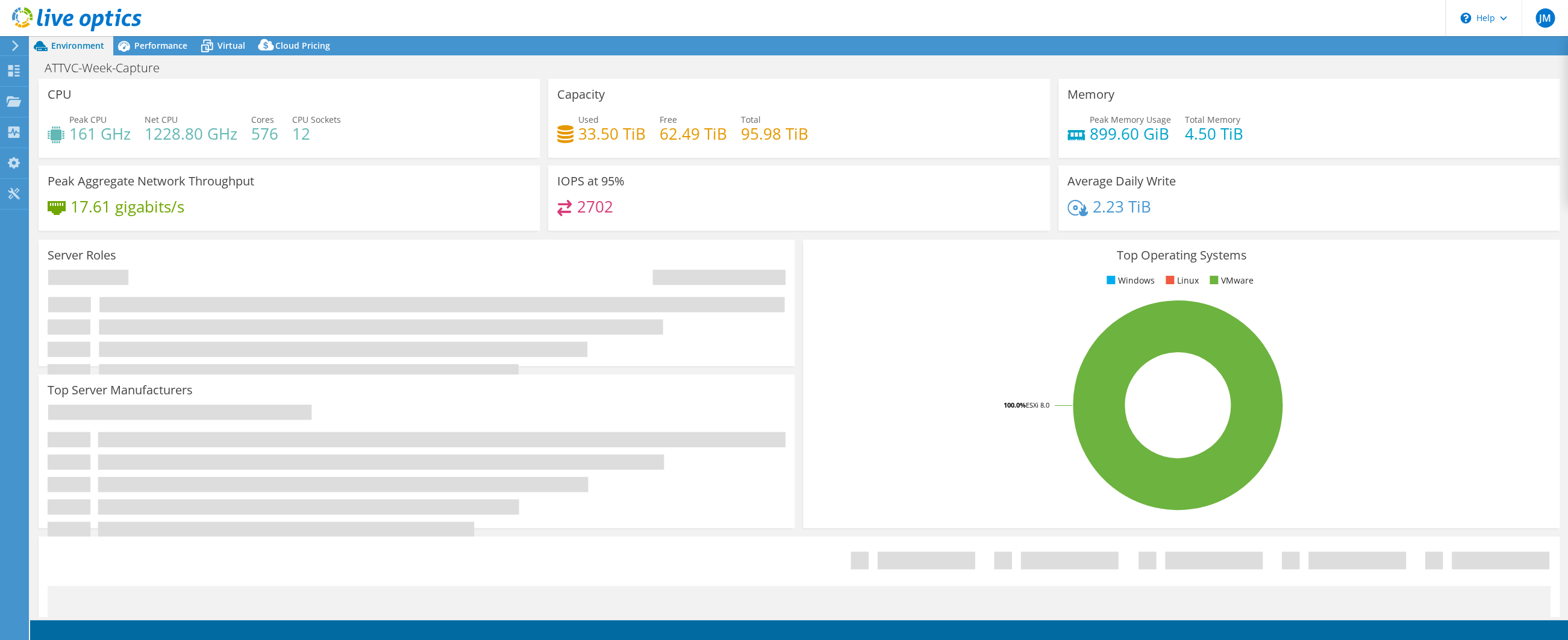
click at [799, 245] on div "Top Operating Systems Windows Linux VMware 100.0% ESXi 8.0" at bounding box center [1181, 384] width 764 height 297
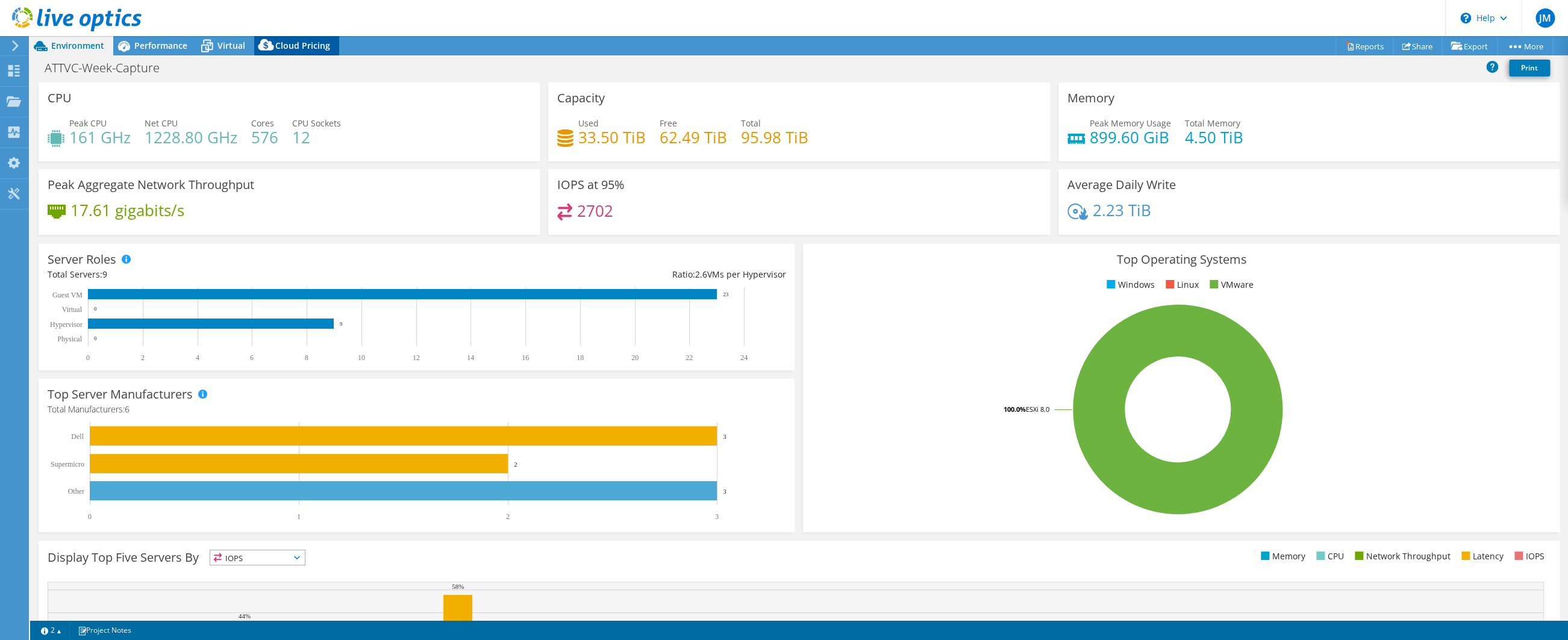
click at [300, 50] on span "Cloud Pricing" at bounding box center [303, 45] width 55 height 12
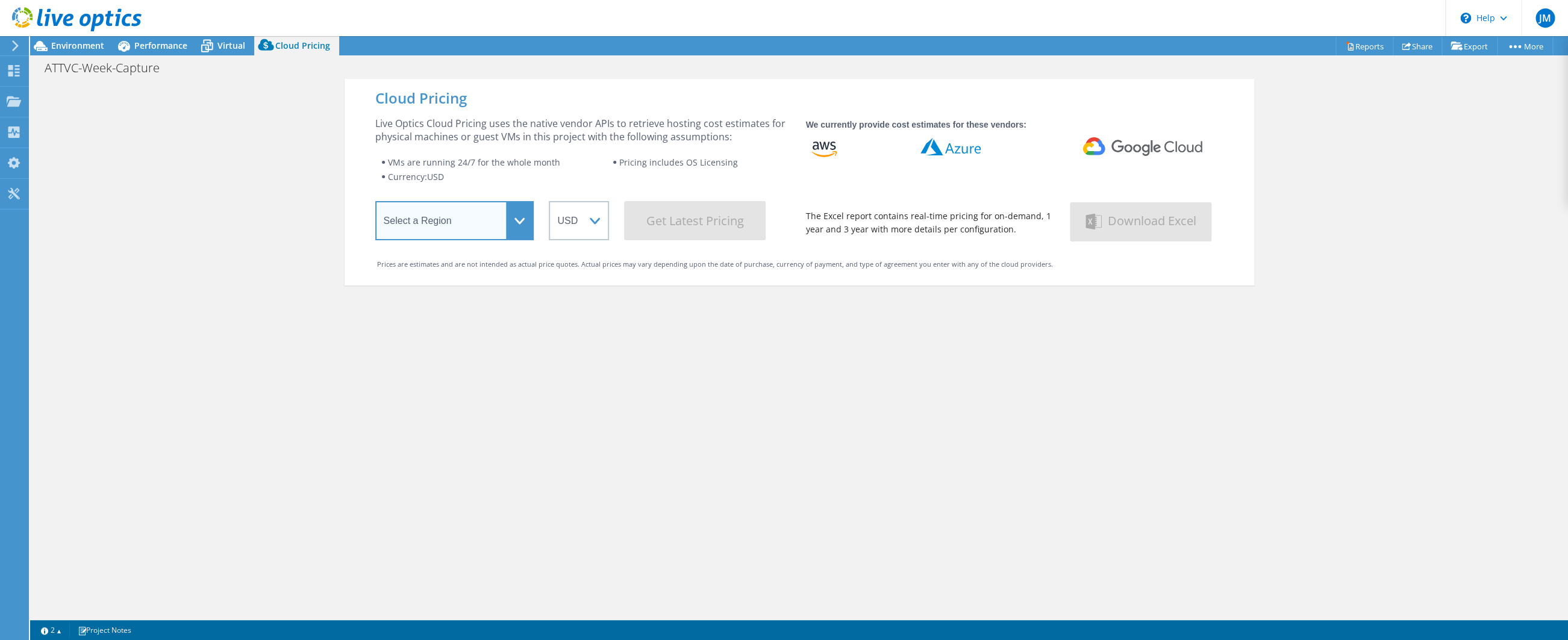
click at [375, 201] on select "Select a Region [GEOGRAPHIC_DATA] ([GEOGRAPHIC_DATA]) [GEOGRAPHIC_DATA] ([GEOGR…" at bounding box center [455, 221] width 159 height 39
select select "EULondon"
click option "Europe ([GEOGRAPHIC_DATA])" at bounding box center [0, 0] width 0 height 0
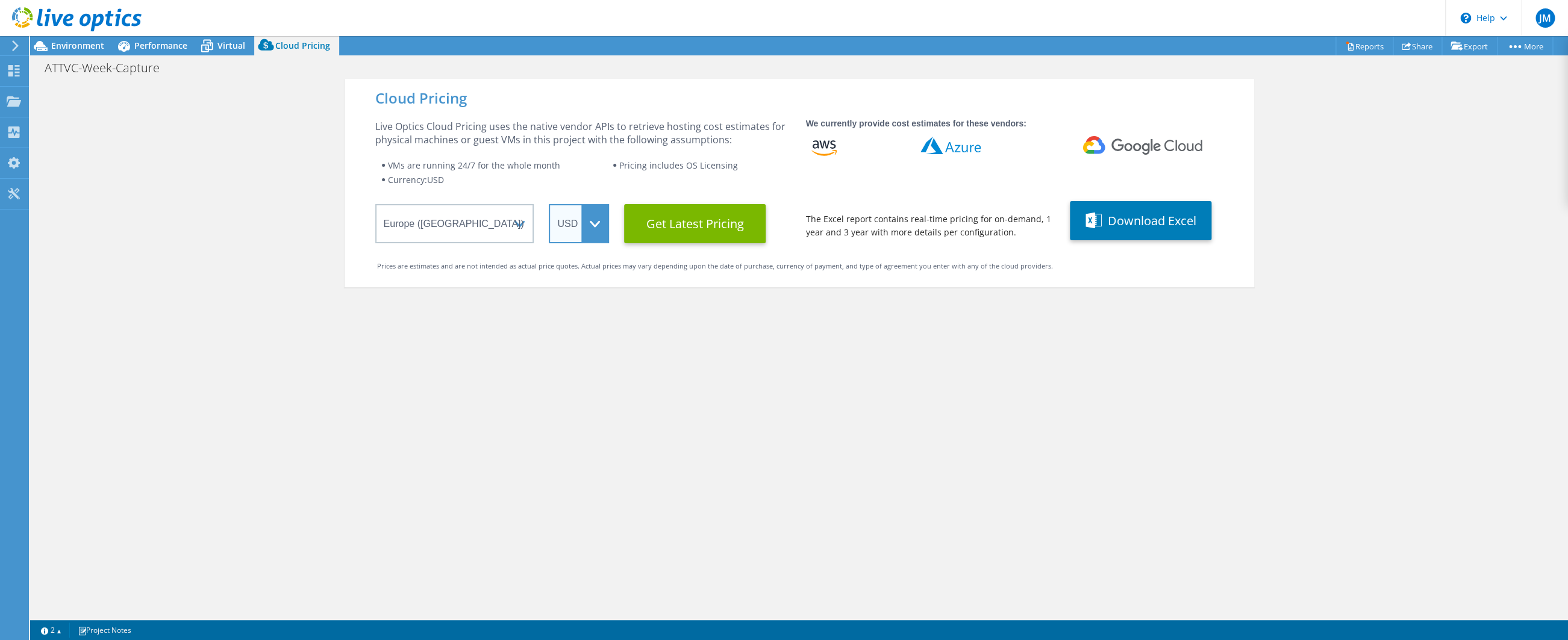
click at [549, 204] on select "ARS AUD BRL CAD CHF CLP CNY DKK EUR GBP HKD HUF INR JPY MXN MYR NOK NZD PEN SEK…" at bounding box center [579, 224] width 60 height 39
click option "GBP" at bounding box center [0, 0] width 0 height 0
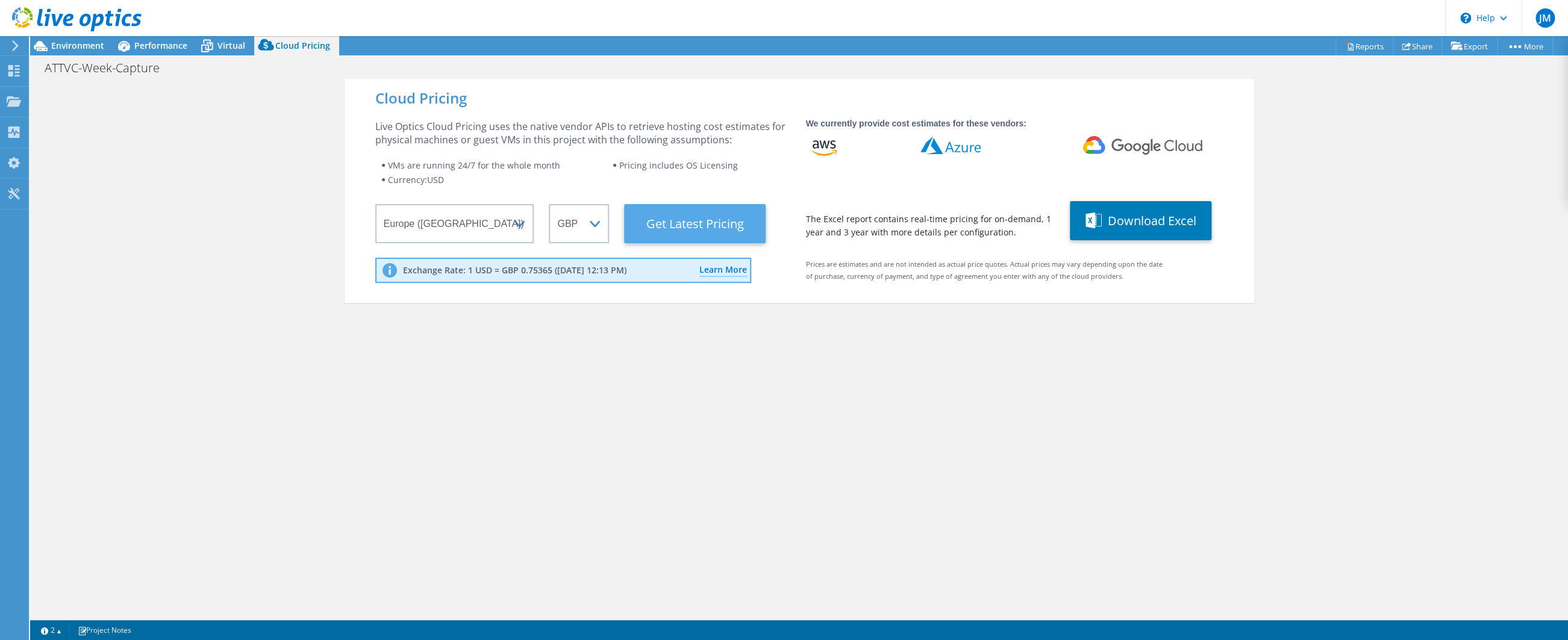
click at [725, 216] on Latest "Get Latest Pricing" at bounding box center [695, 224] width 141 height 39
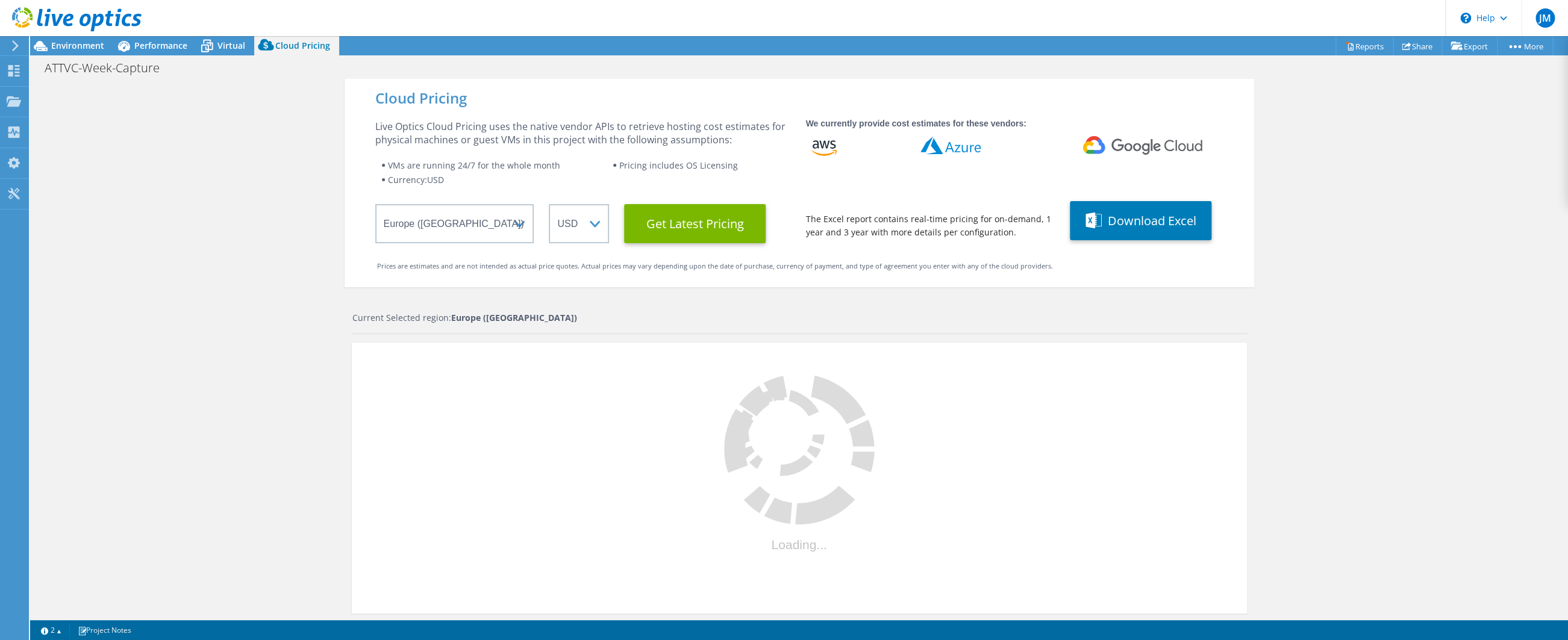
select select "GBP"
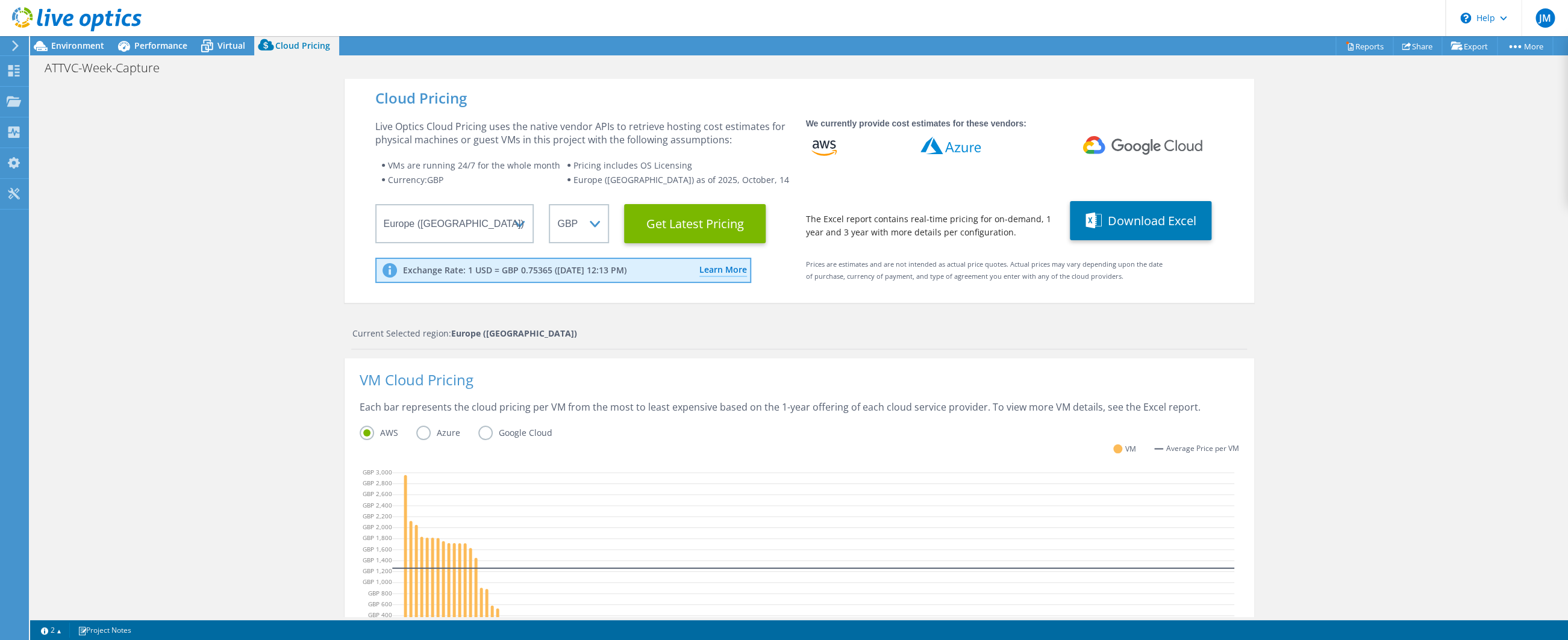
click at [245, 272] on div "Cloud Pricing Live Optics Cloud Pricing uses the native vendor APIs to retrieve…" at bounding box center [799, 489] width 1537 height 820
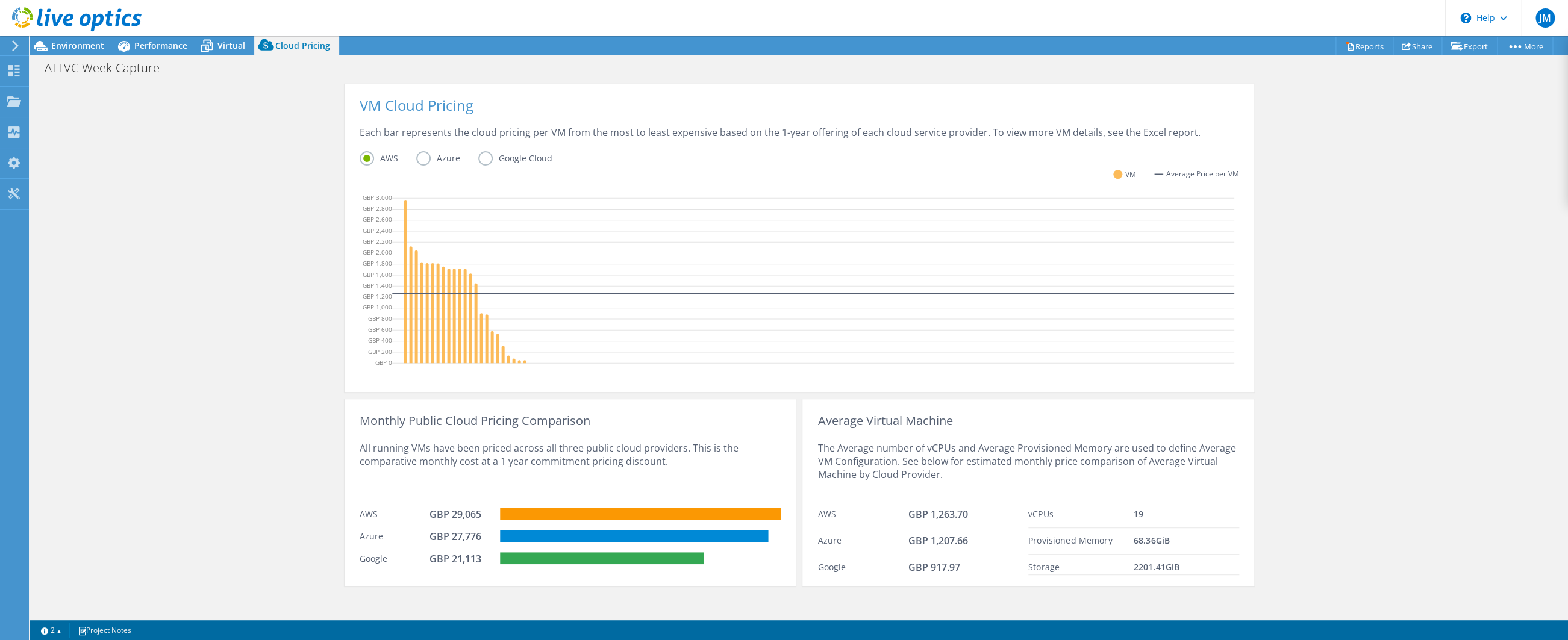
scroll to position [281, 0]
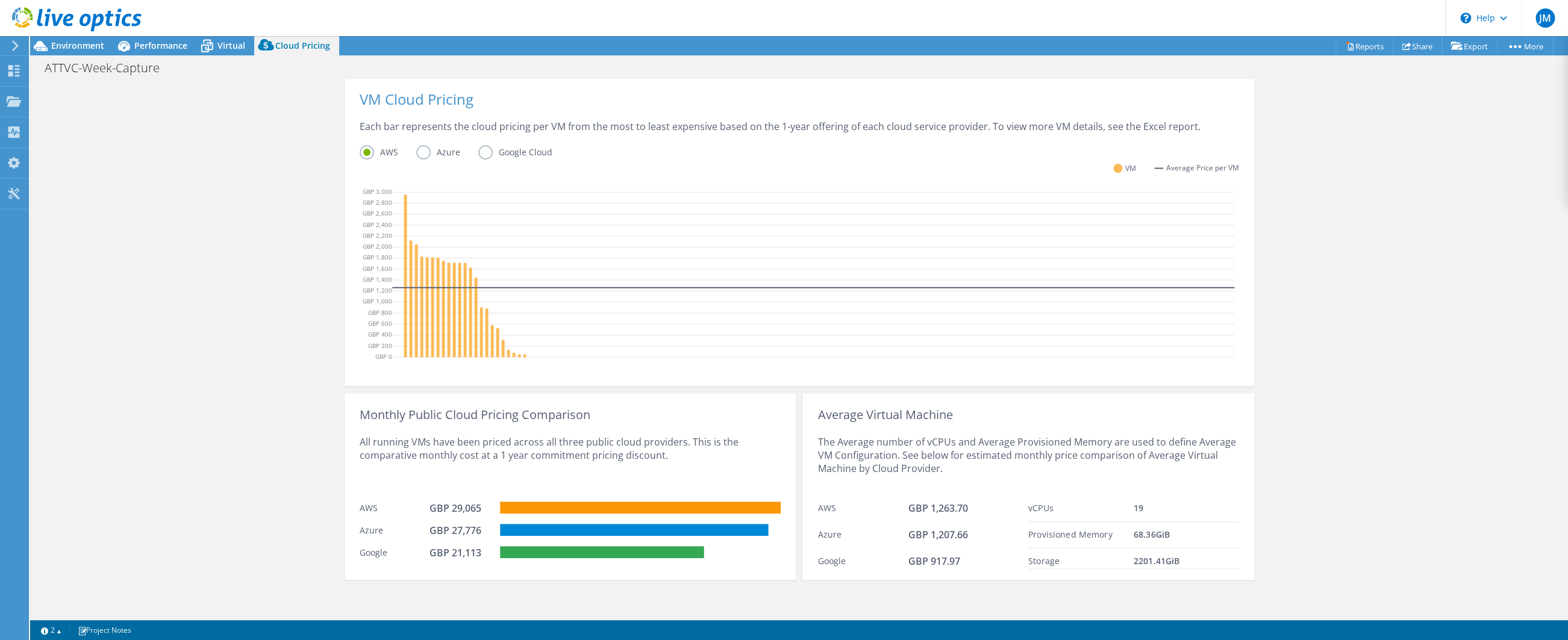
click at [234, 402] on div "Cloud Pricing Live Optics Cloud Pricing uses the native vendor APIs to retrieve…" at bounding box center [799, 208] width 1537 height 820
click at [253, 254] on div "Cloud Pricing Live Optics Cloud Pricing uses the native vendor APIs to retrieve…" at bounding box center [799, 208] width 1537 height 820
click at [201, 305] on div "Cloud Pricing Live Optics Cloud Pricing uses the native vendor APIs to retrieve…" at bounding box center [799, 208] width 1537 height 820
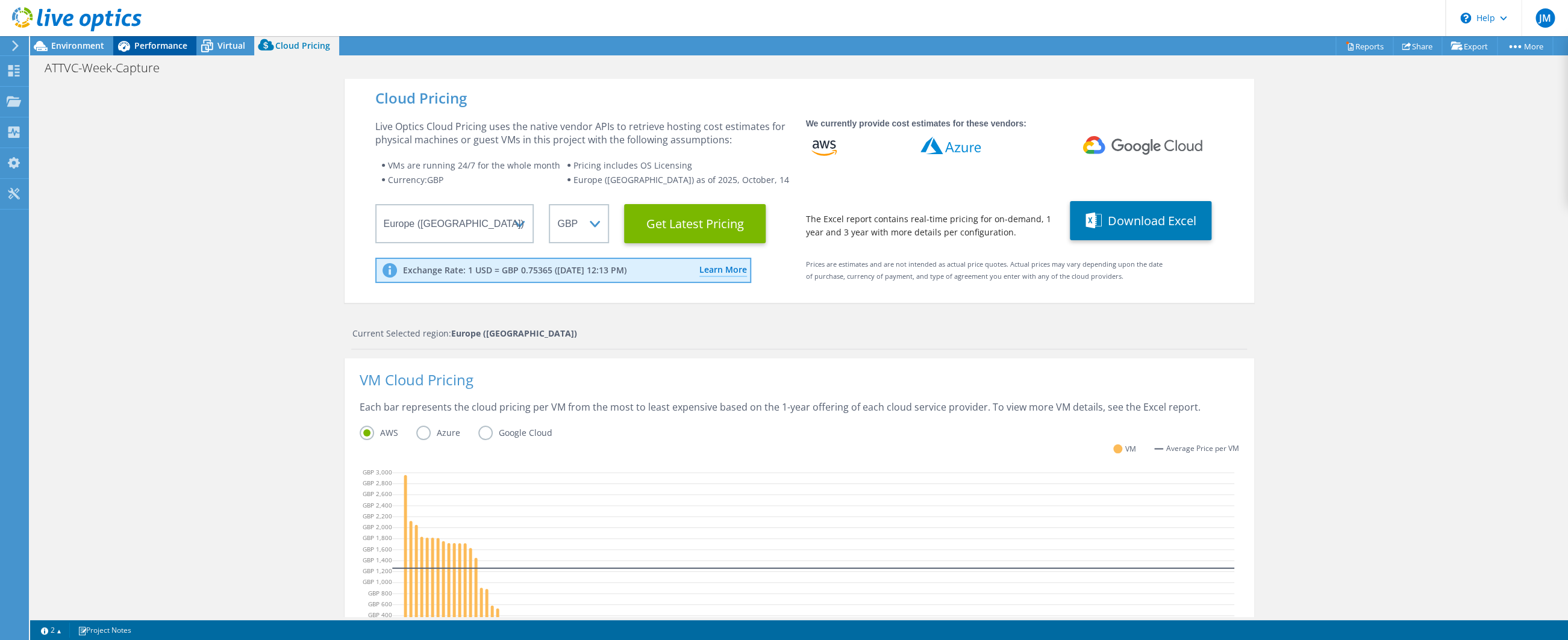
click at [149, 48] on span "Performance" at bounding box center [160, 45] width 53 height 12
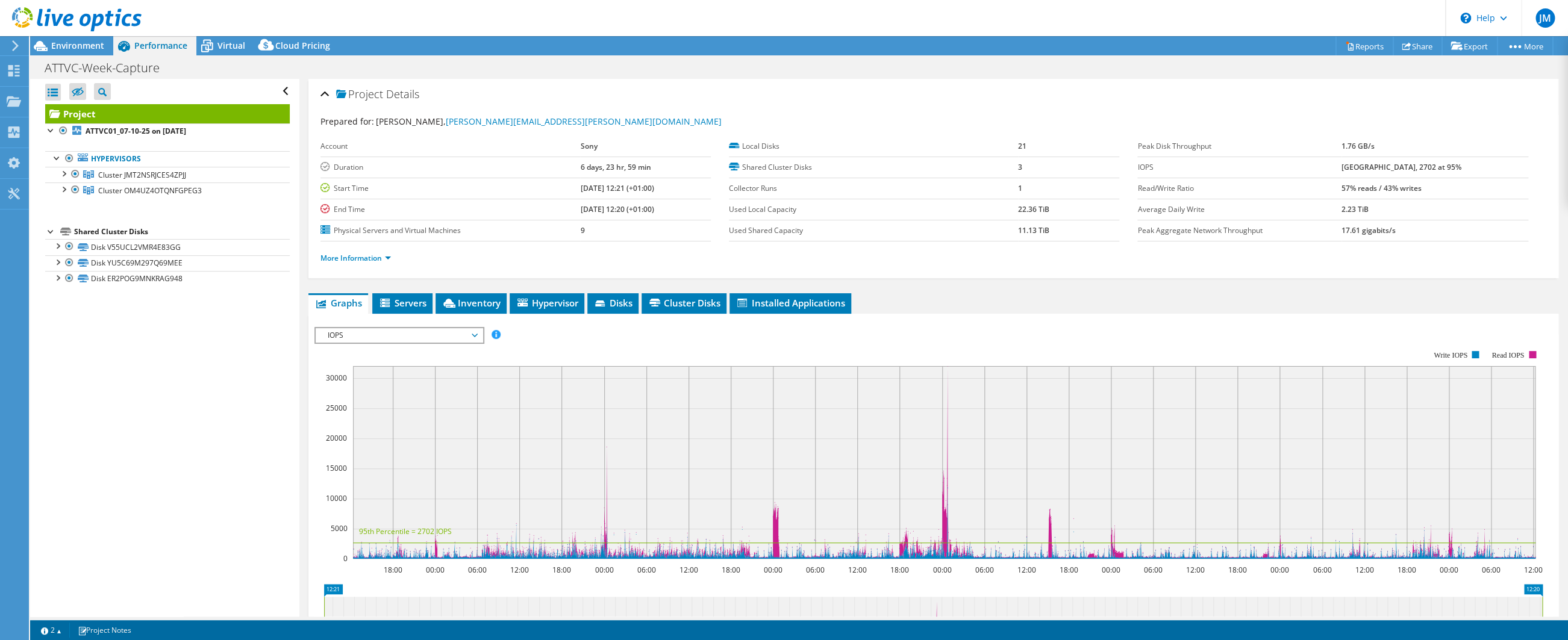
click at [985, 294] on ul "Graphs Servers Inventory Hypervisor Disks Cluster Disks Installed Applications" at bounding box center [933, 303] width 1250 height 20
click at [405, 305] on span "Servers" at bounding box center [402, 303] width 48 height 12
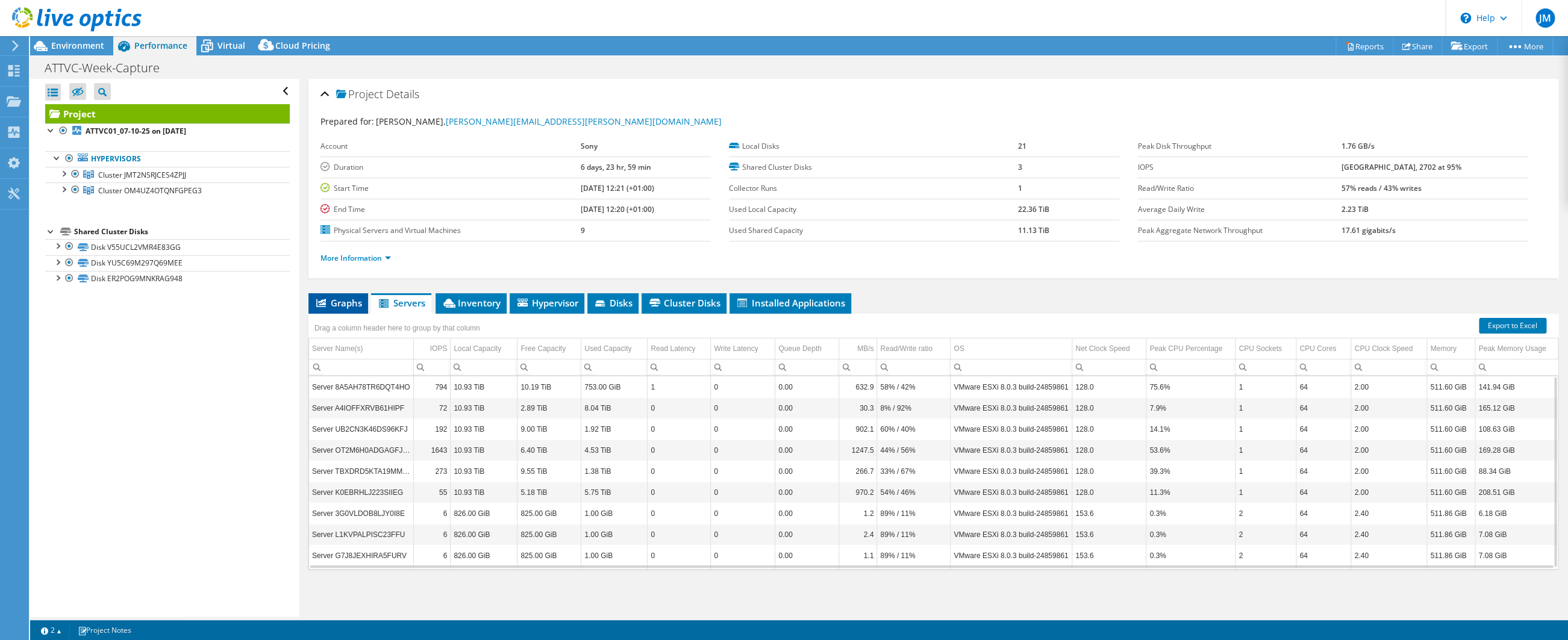
click at [337, 302] on span "Graphs" at bounding box center [338, 303] width 48 height 12
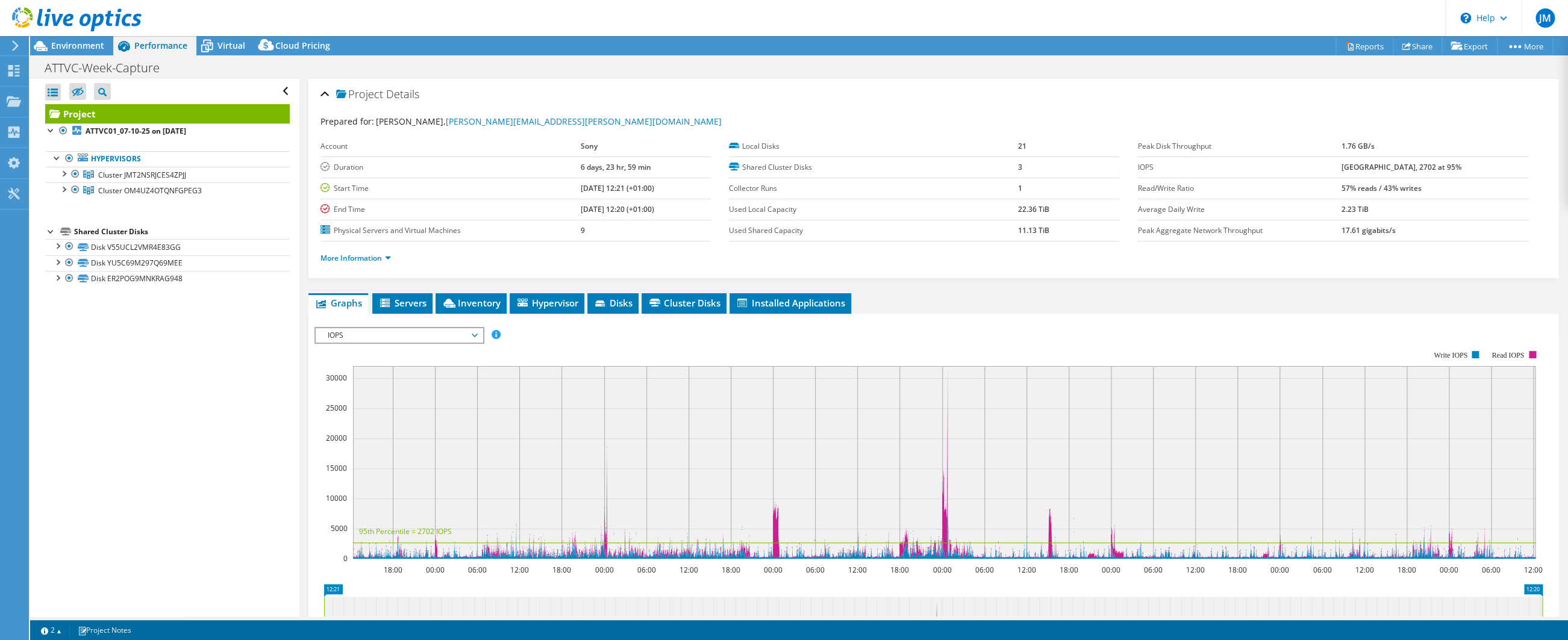
click at [215, 442] on div "Open All Close All Hide Excluded Nodes Project Tree Filter" at bounding box center [164, 348] width 269 height 538
click at [223, 47] on span "Virtual" at bounding box center [231, 45] width 28 height 12
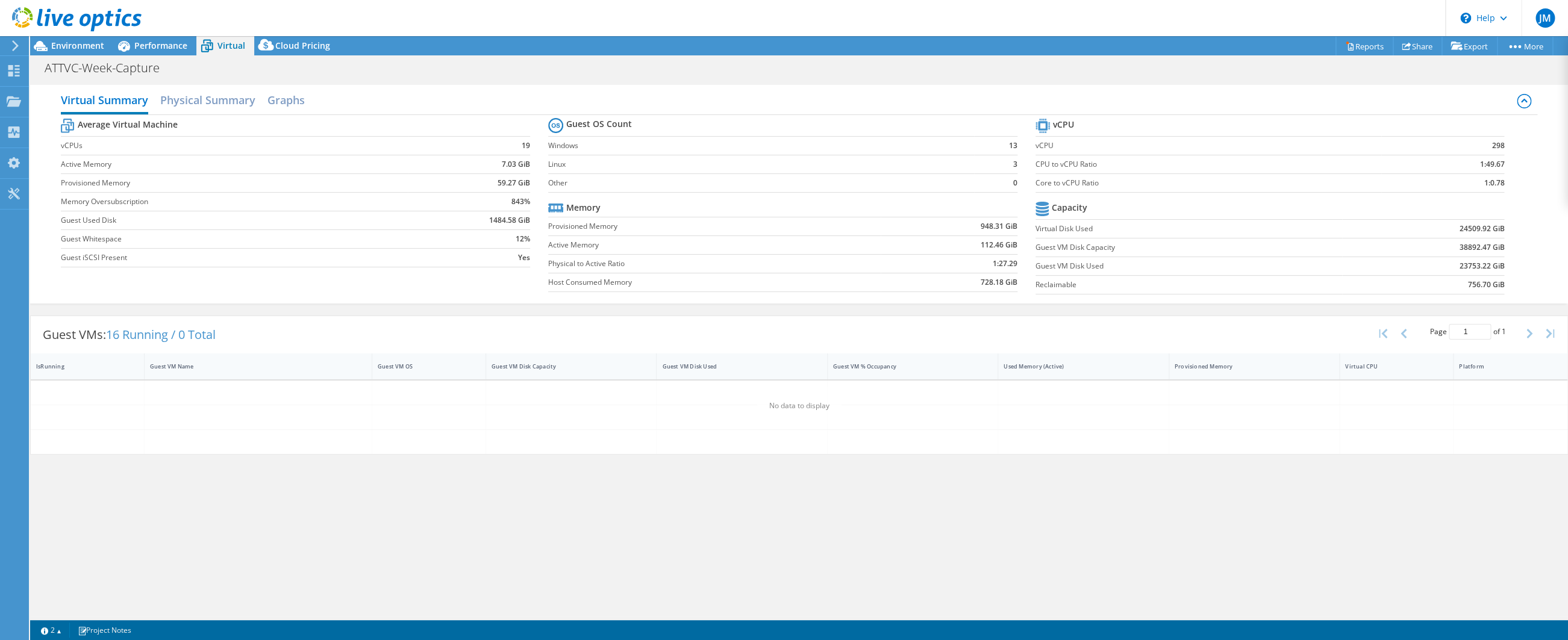
click at [365, 84] on div "Virtual Summary Physical Summary Graphs Average Virtual Machine vCPUs 19 Active…" at bounding box center [799, 194] width 1537 height 231
click at [224, 106] on h2 "Physical Summary" at bounding box center [207, 101] width 95 height 26
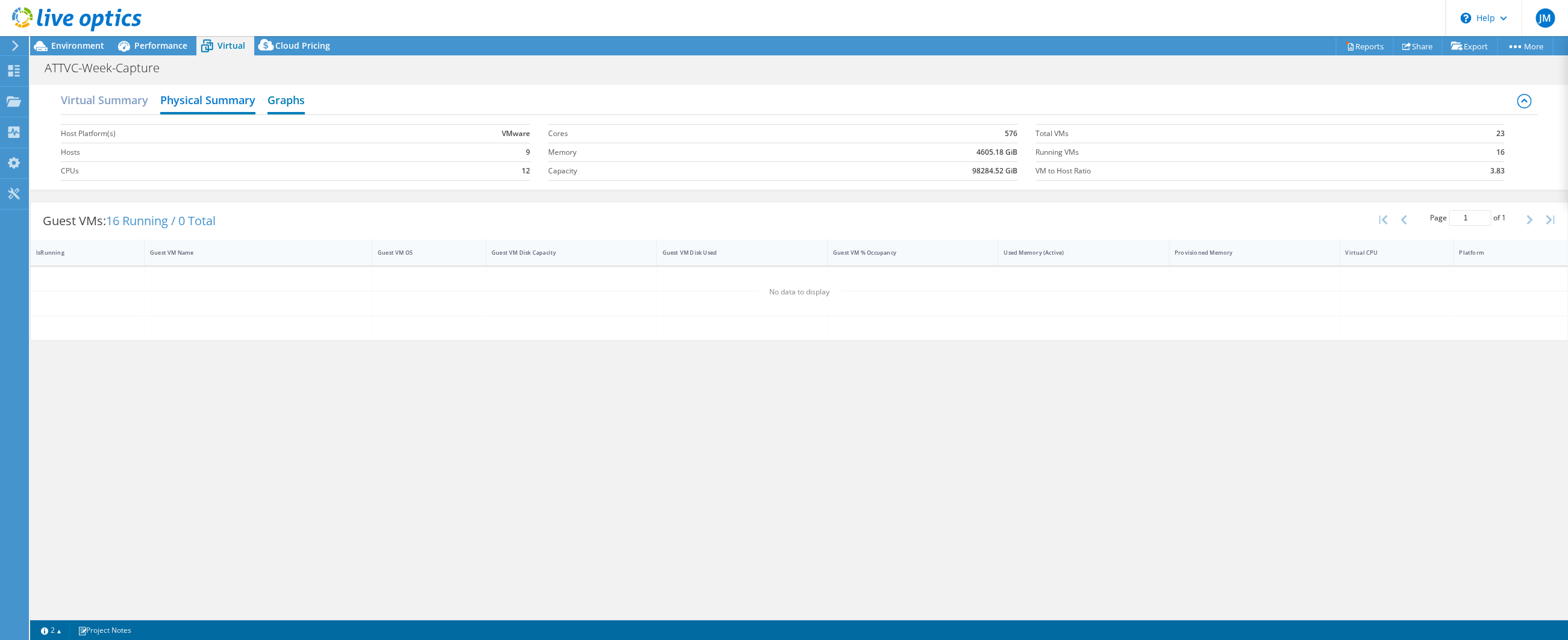
click at [292, 102] on h2 "Graphs" at bounding box center [286, 101] width 37 height 26
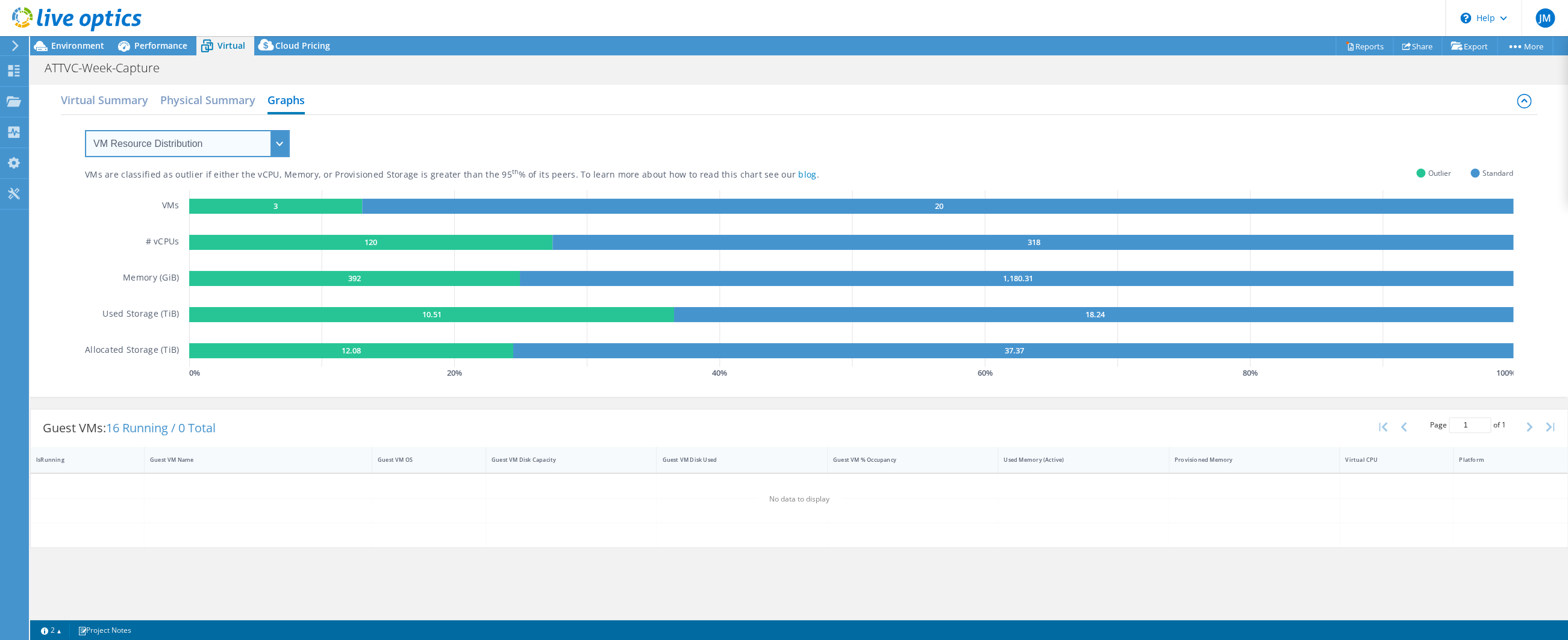
click at [85, 130] on select "VM Resource Distribution Provisioning Contrast Over Provisioning" at bounding box center [187, 144] width 205 height 27
select select "Provisioning Contrast"
click option "Provisioning Contrast" at bounding box center [0, 0] width 0 height 0
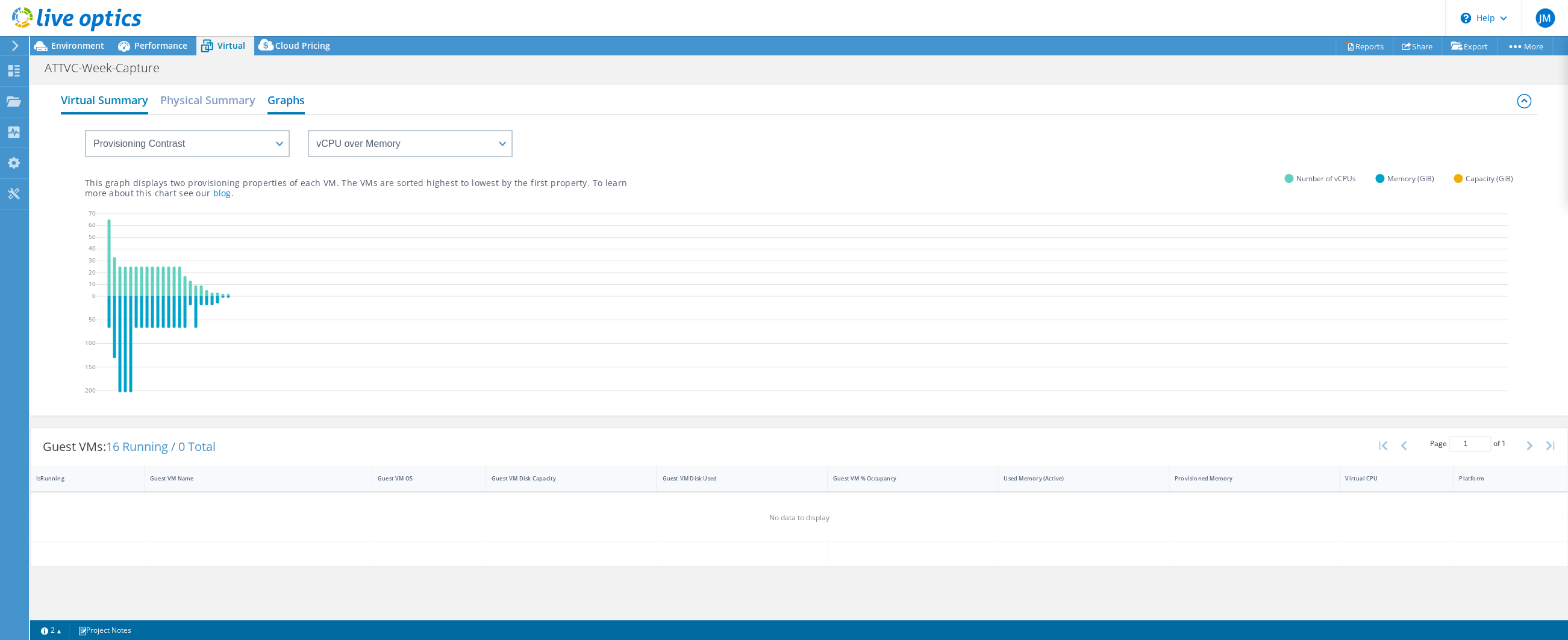
click at [105, 106] on h2 "Virtual Summary" at bounding box center [104, 101] width 88 height 26
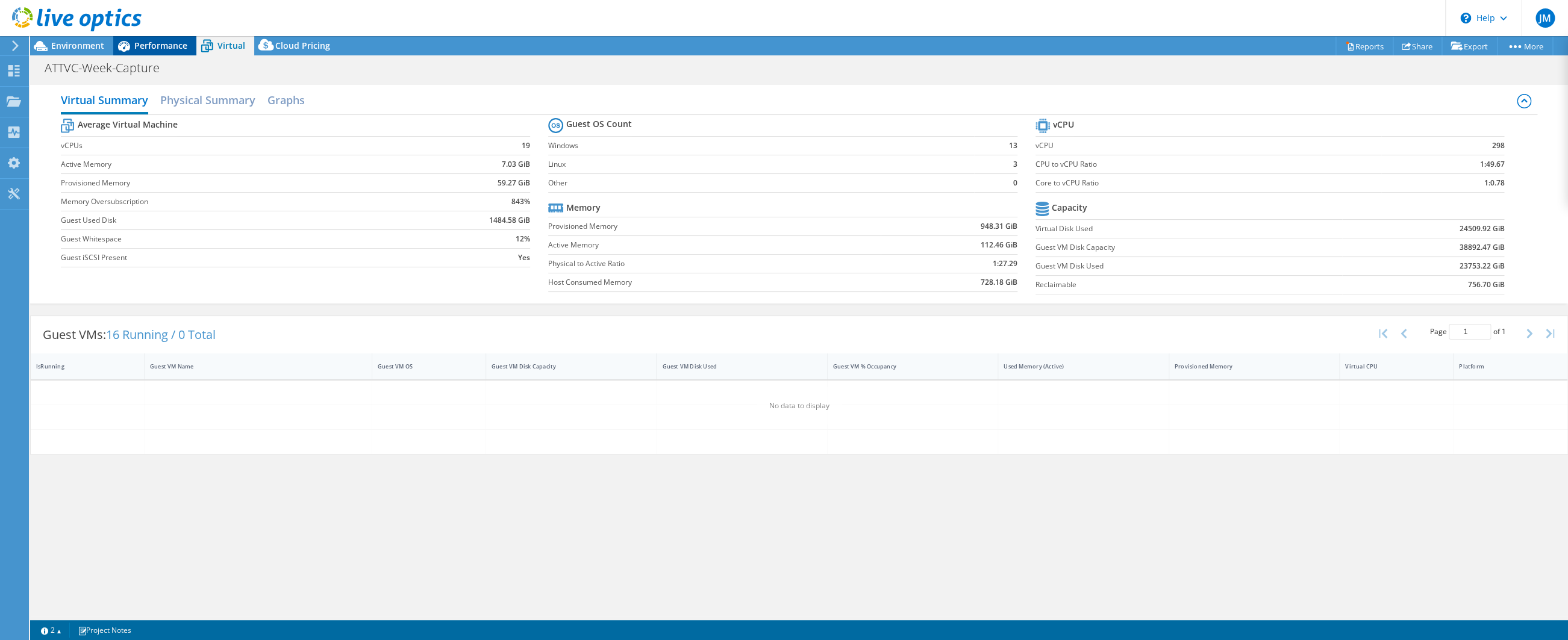
click at [144, 45] on span "Performance" at bounding box center [160, 45] width 53 height 12
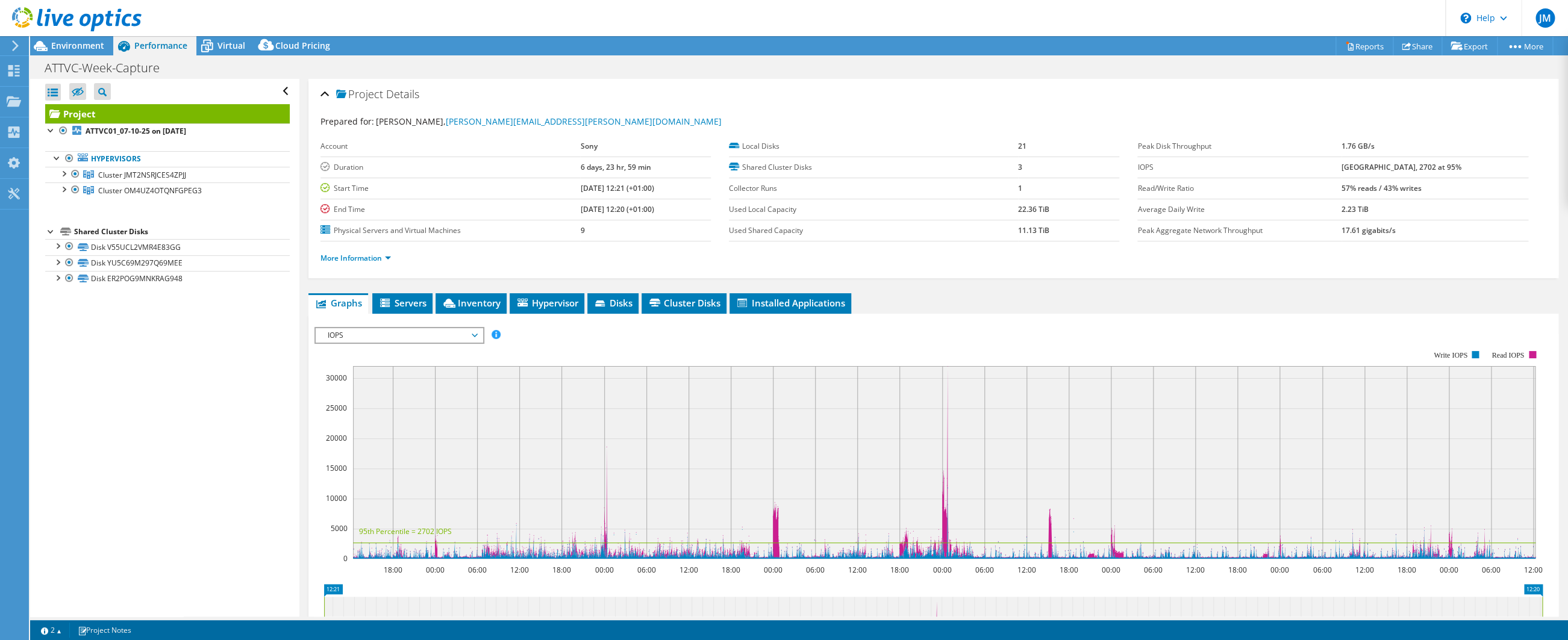
click at [367, 266] on div "More Information" at bounding box center [933, 258] width 1226 height 34
click at [366, 259] on link "More Information" at bounding box center [356, 258] width 70 height 10
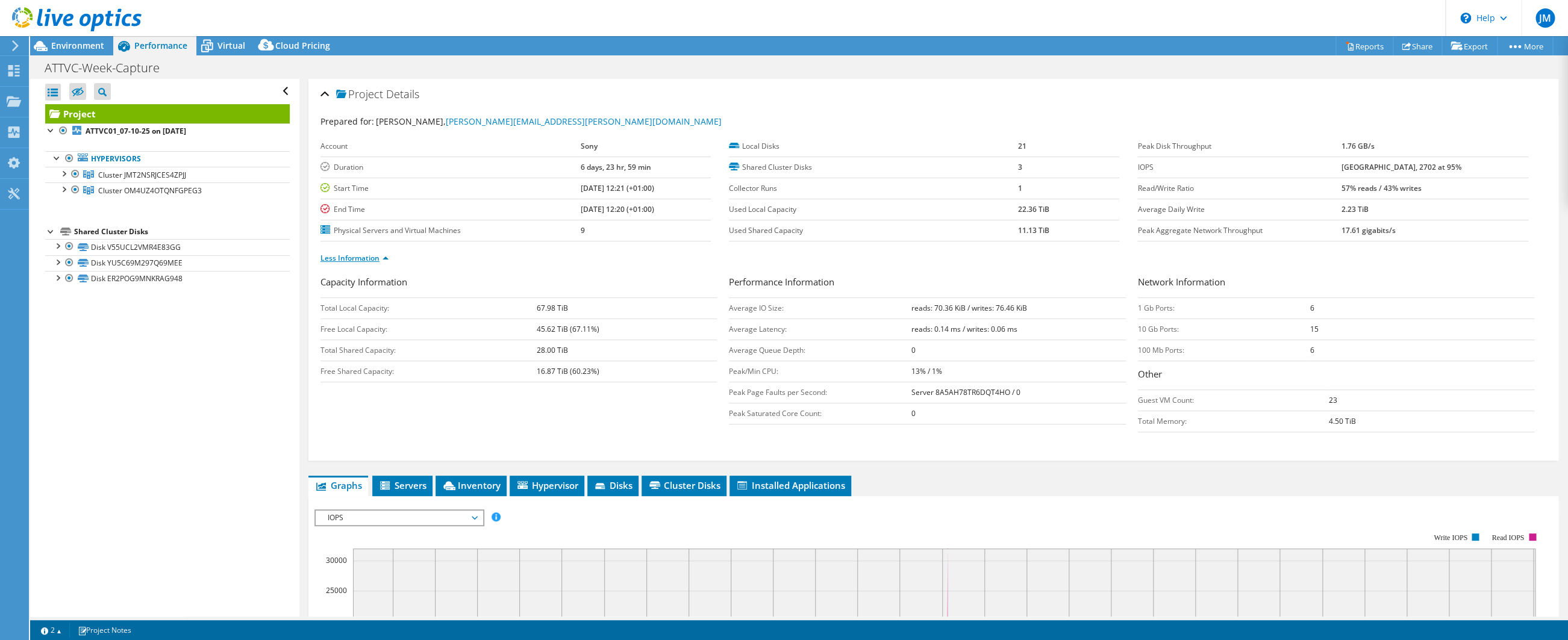
click at [366, 259] on link "Less Information" at bounding box center [354, 258] width 68 height 10
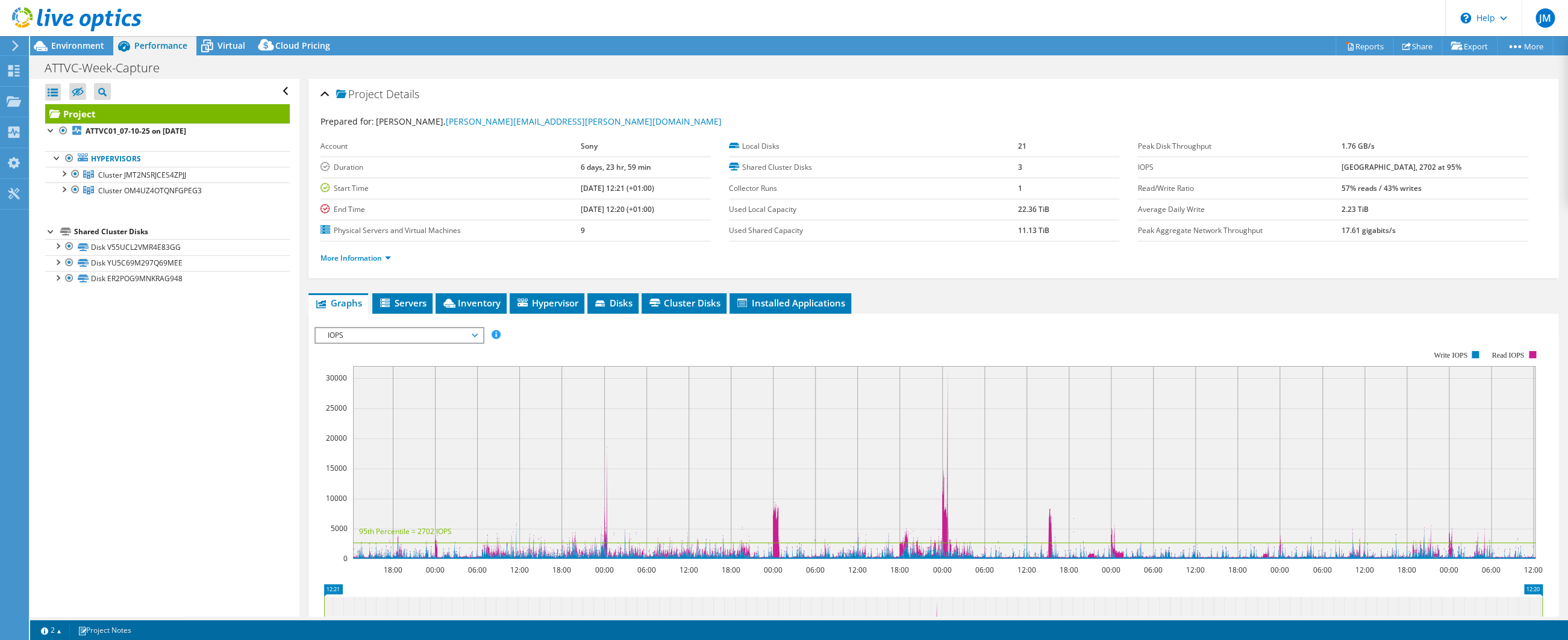
click at [168, 381] on div "Open All Close All Hide Excluded Nodes Project Tree Filter" at bounding box center [164, 348] width 269 height 538
click at [541, 303] on span "Hypervisor" at bounding box center [547, 303] width 62 height 12
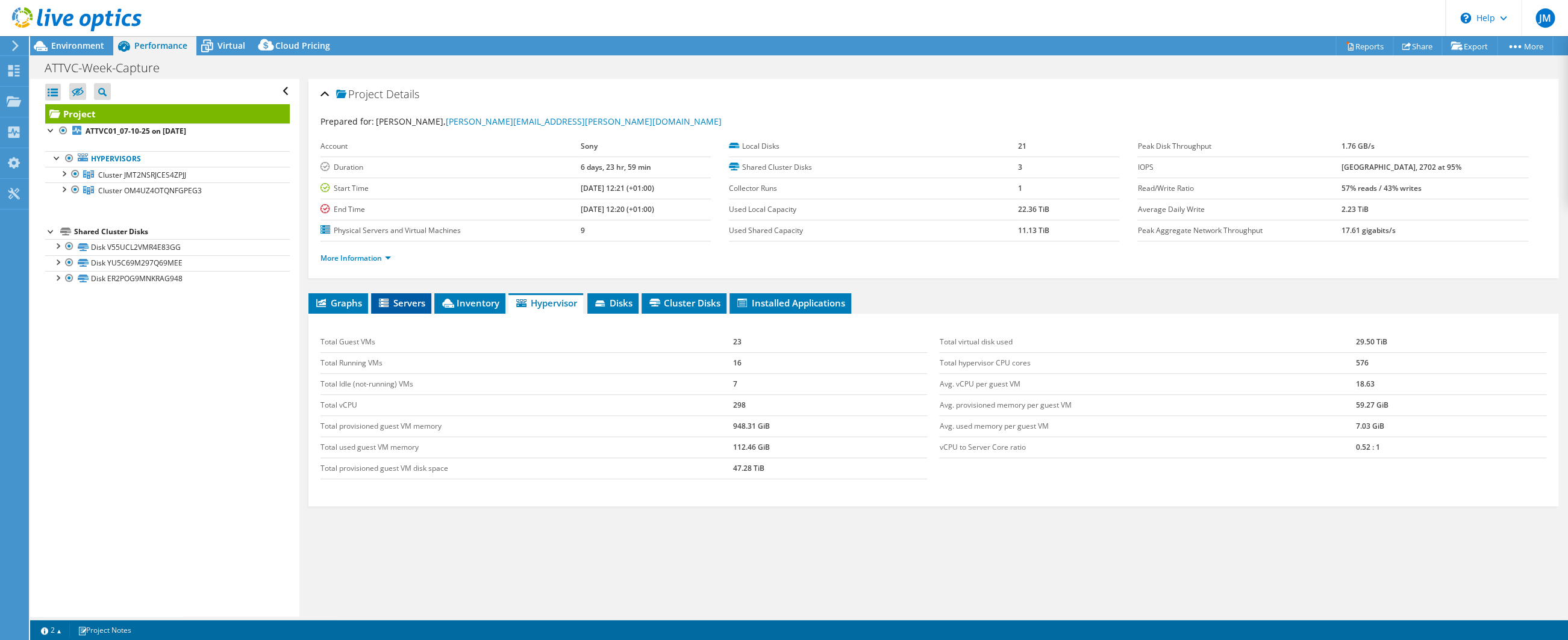
click at [415, 305] on span "Servers" at bounding box center [401, 303] width 48 height 12
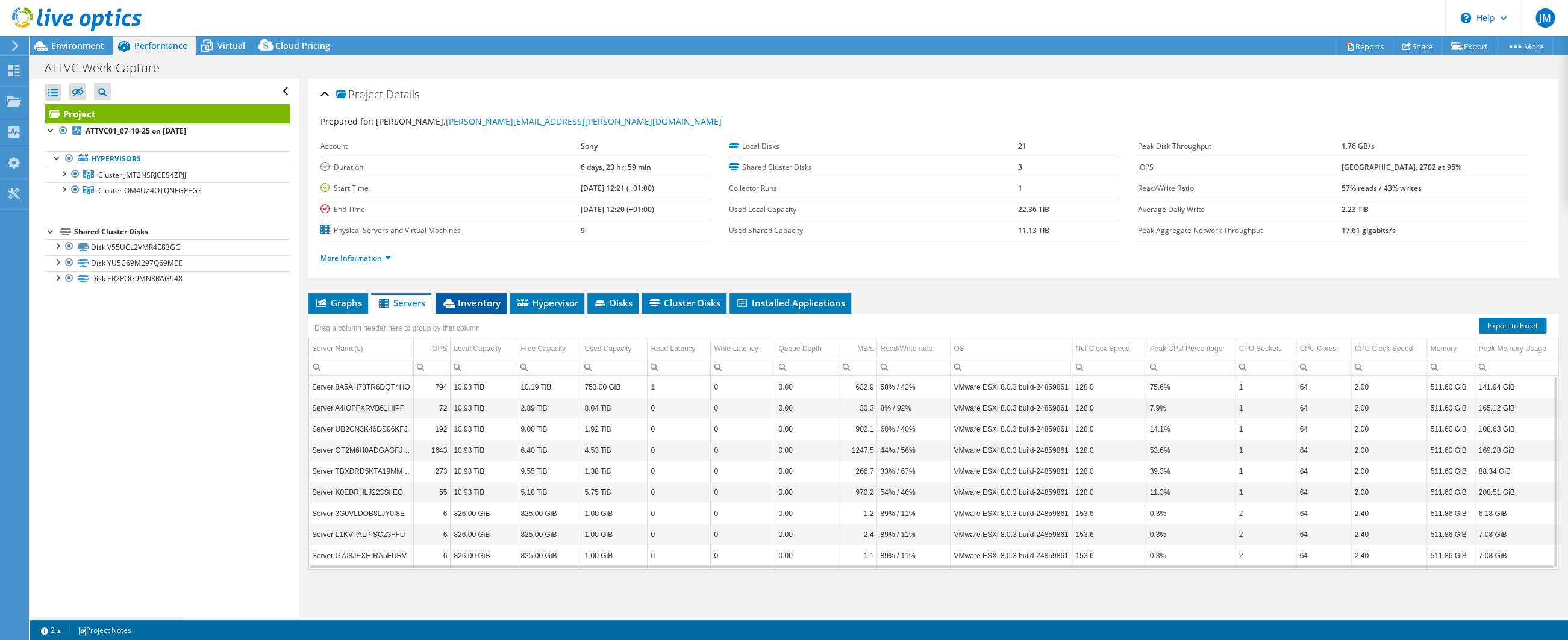
click at [463, 308] on span "Inventory" at bounding box center [471, 303] width 59 height 12
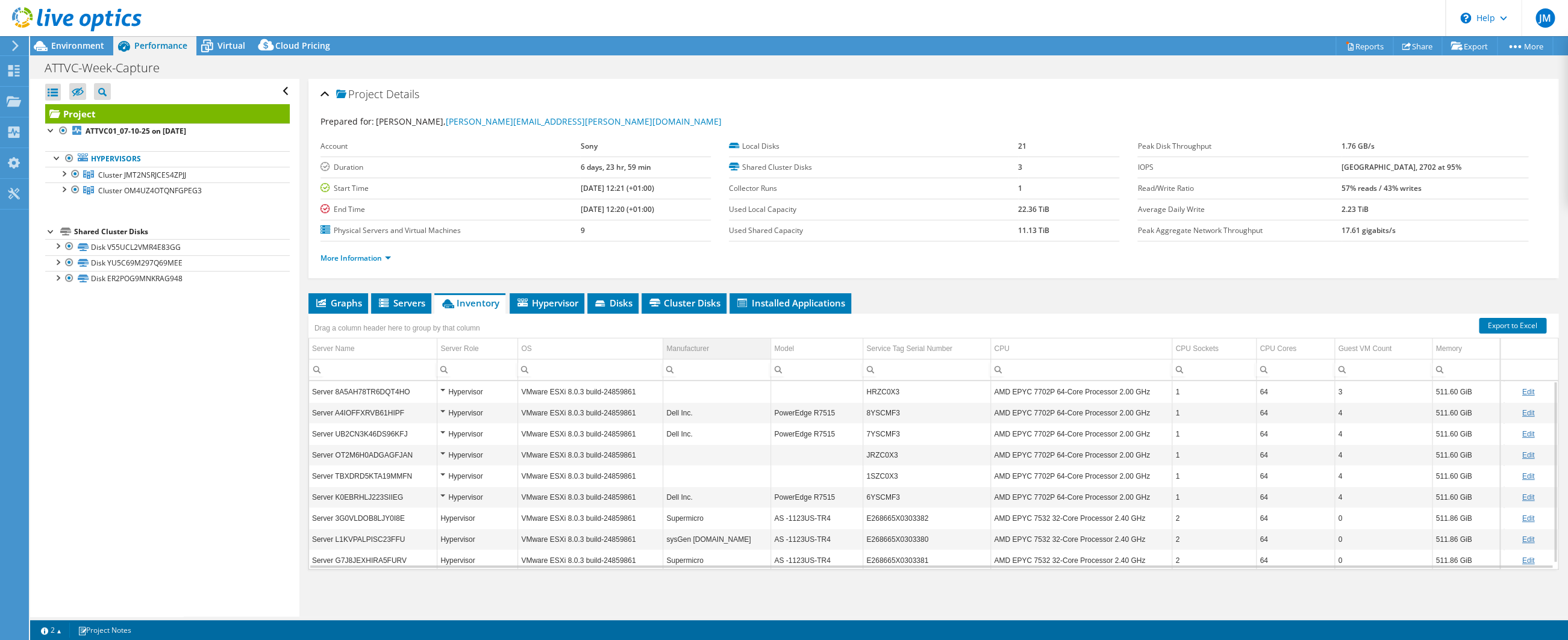
click at [692, 351] on div "Manufacturer" at bounding box center [687, 349] width 43 height 15
